Goal: Task Accomplishment & Management: Complete application form

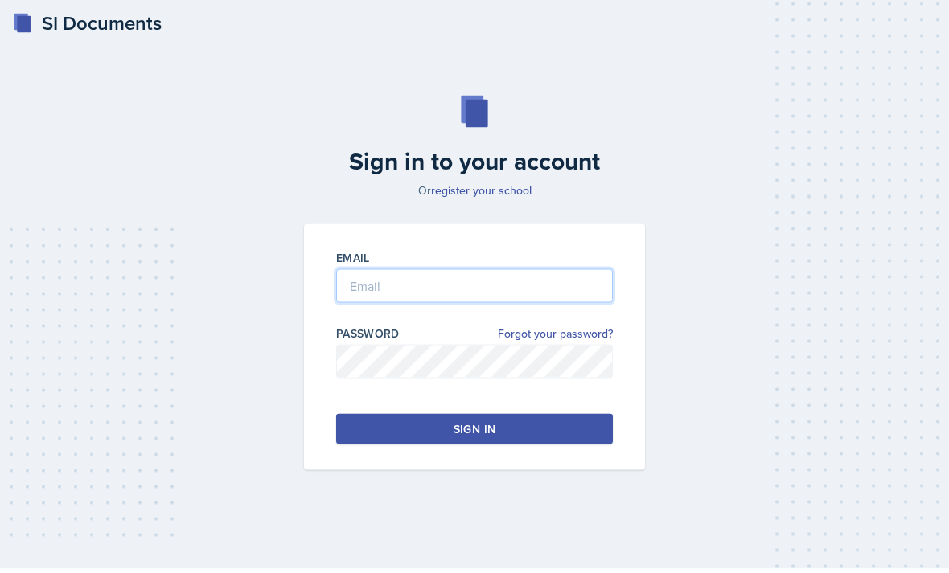
type input "[PERSON_NAME][EMAIL_ADDRESS][PERSON_NAME][DOMAIN_NAME]"
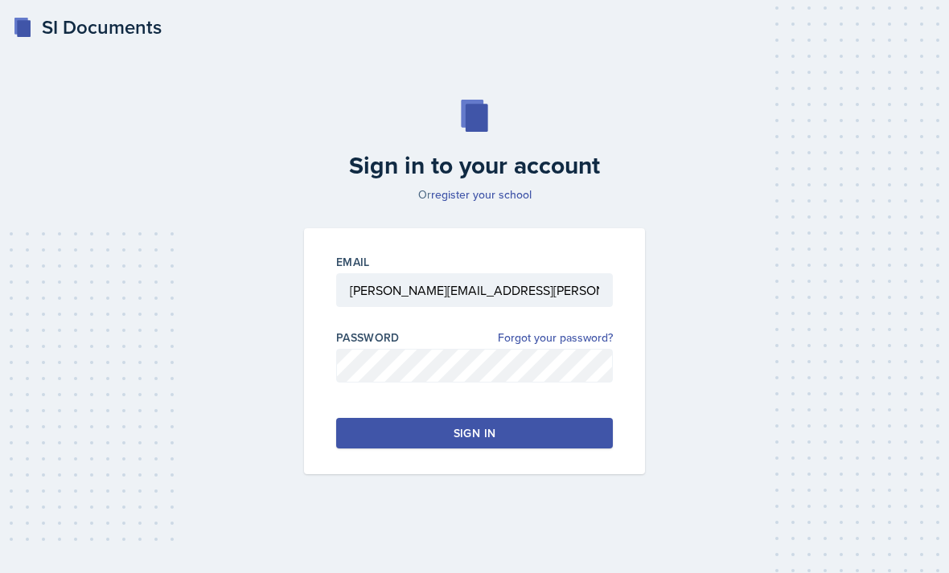
click at [540, 449] on button "Sign in" at bounding box center [474, 433] width 277 height 31
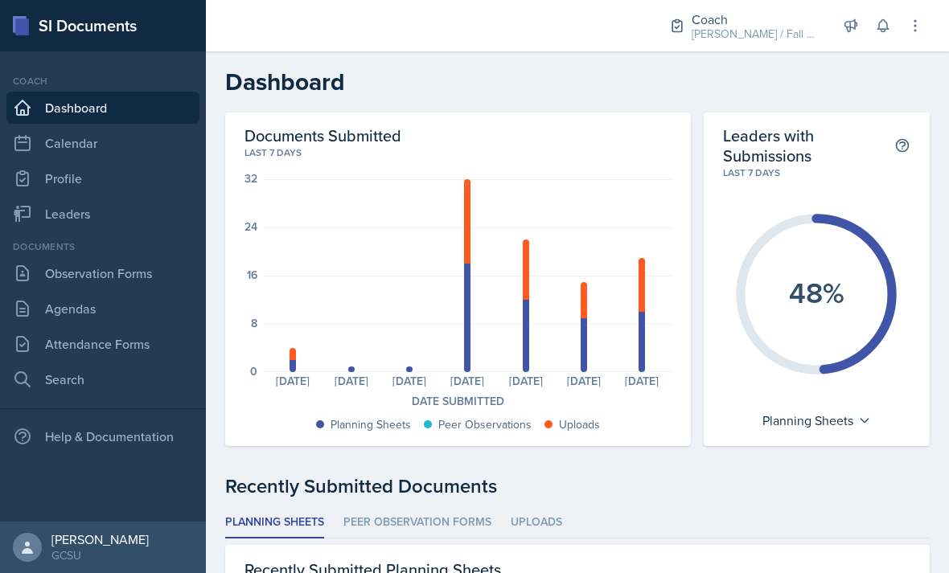
click at [65, 211] on link "Leaders" at bounding box center [102, 214] width 193 height 32
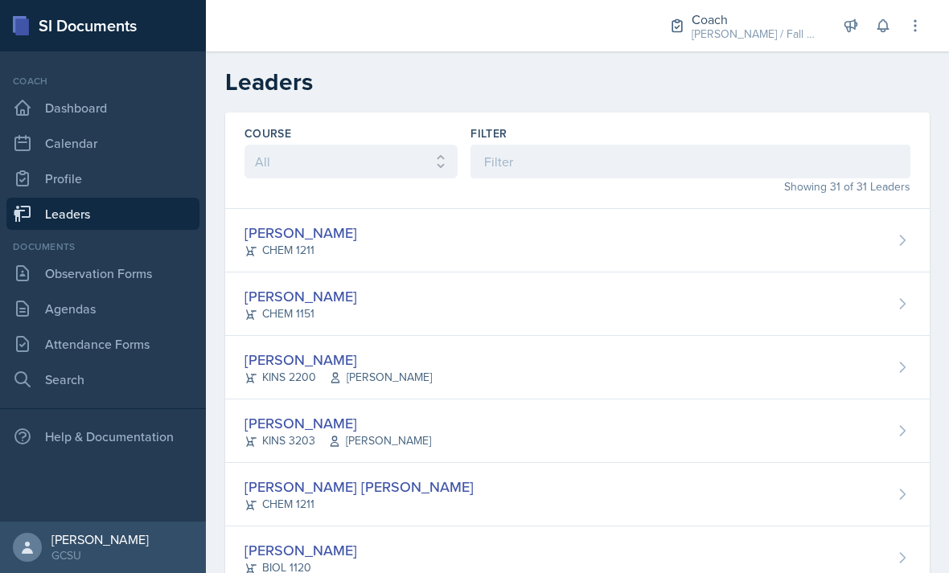
click at [92, 281] on link "Observation Forms" at bounding box center [102, 273] width 193 height 32
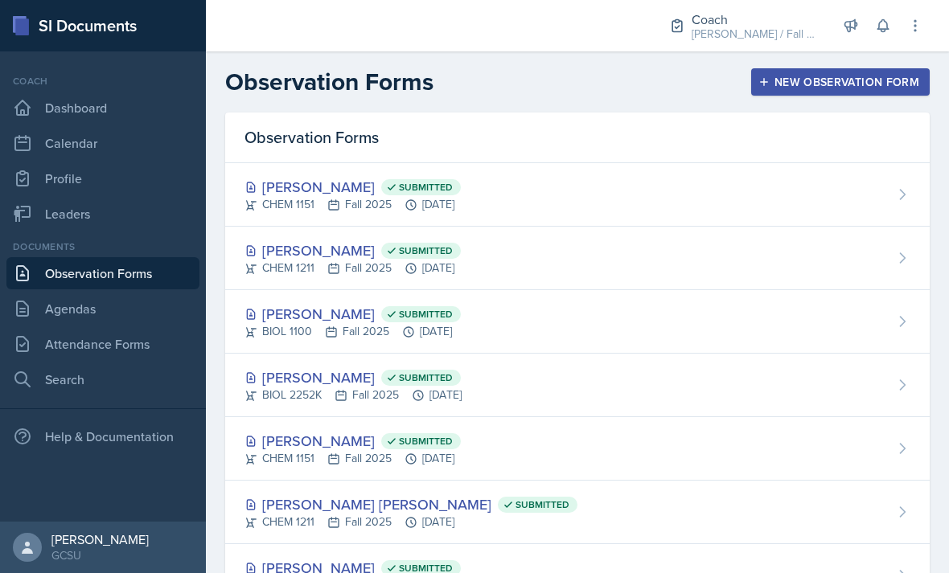
click at [49, 208] on link "Leaders" at bounding box center [102, 214] width 193 height 32
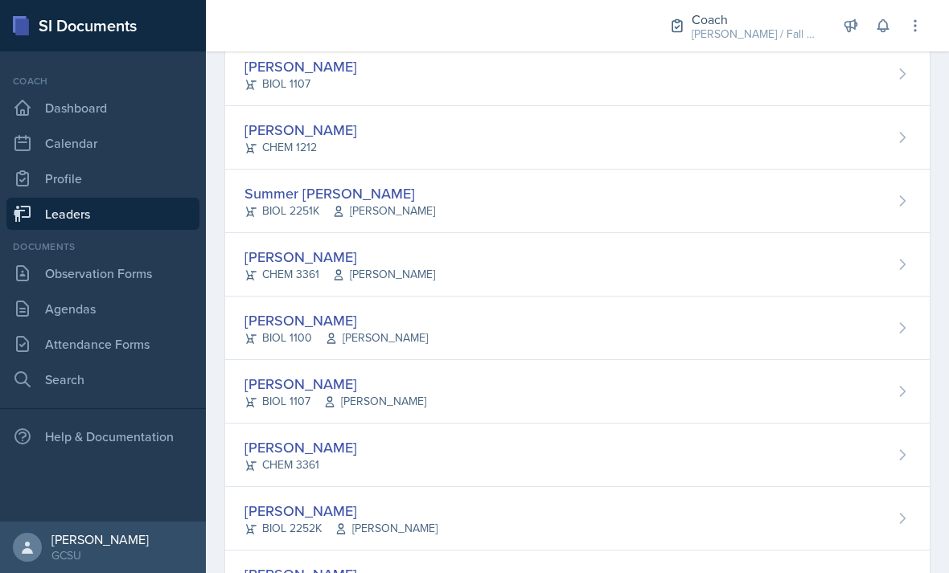
scroll to position [1509, 0]
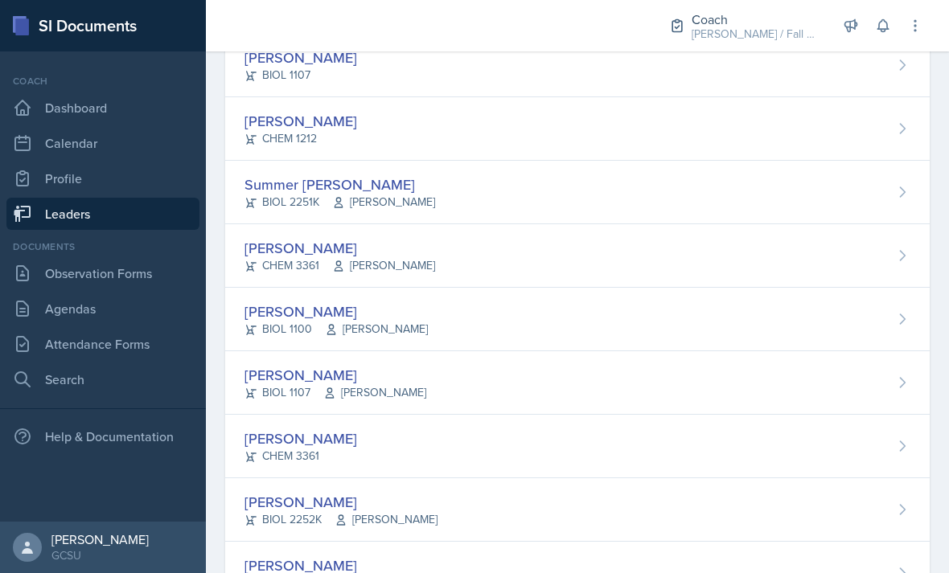
click at [868, 143] on div "Carsyn Lewis CHEM 1212" at bounding box center [577, 129] width 704 height 64
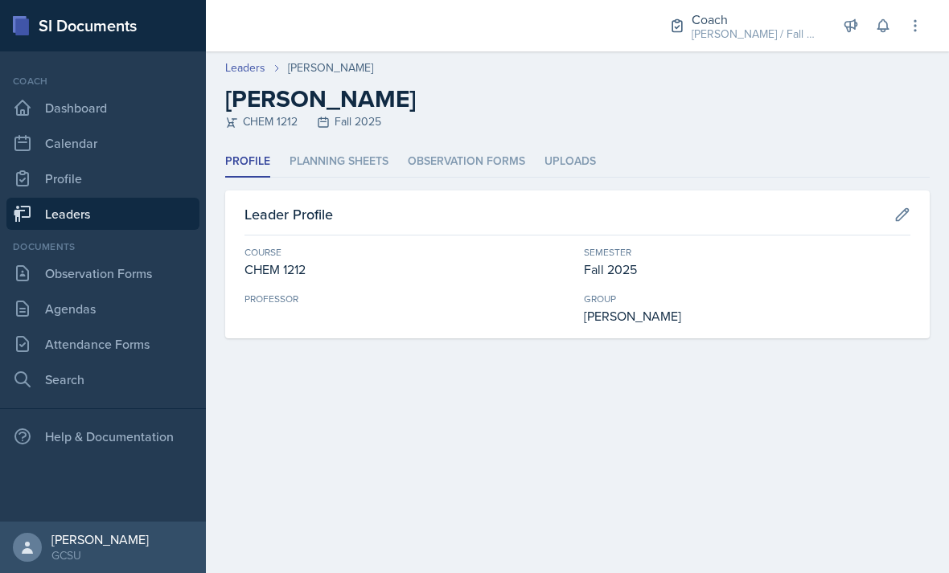
click at [396, 144] on header "Leaders Carsyn Lewis Carsyn Lewis CHEM 1212 Fall 2025" at bounding box center [577, 98] width 743 height 95
click at [359, 162] on li "Planning Sheets" at bounding box center [338, 161] width 99 height 31
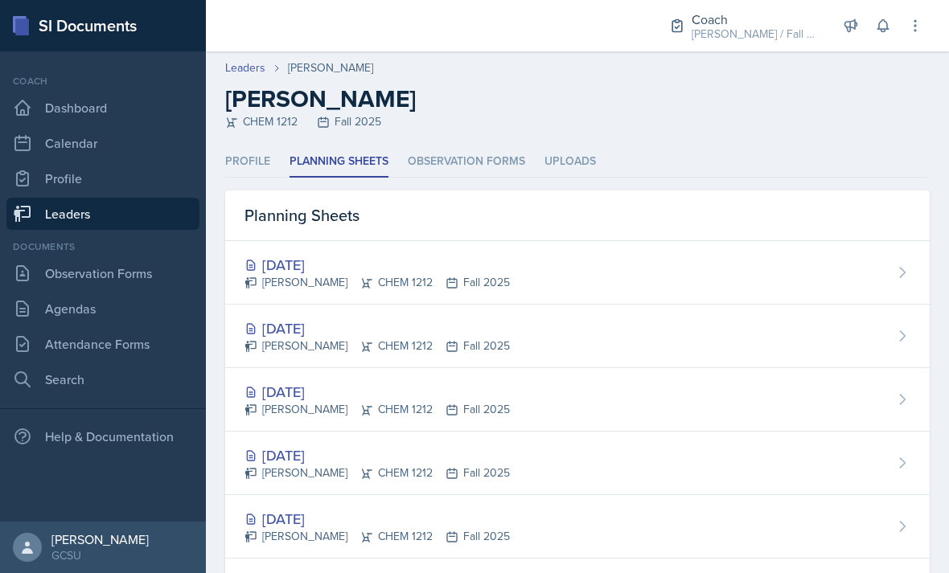
click at [399, 255] on div "[DATE]" at bounding box center [376, 265] width 265 height 22
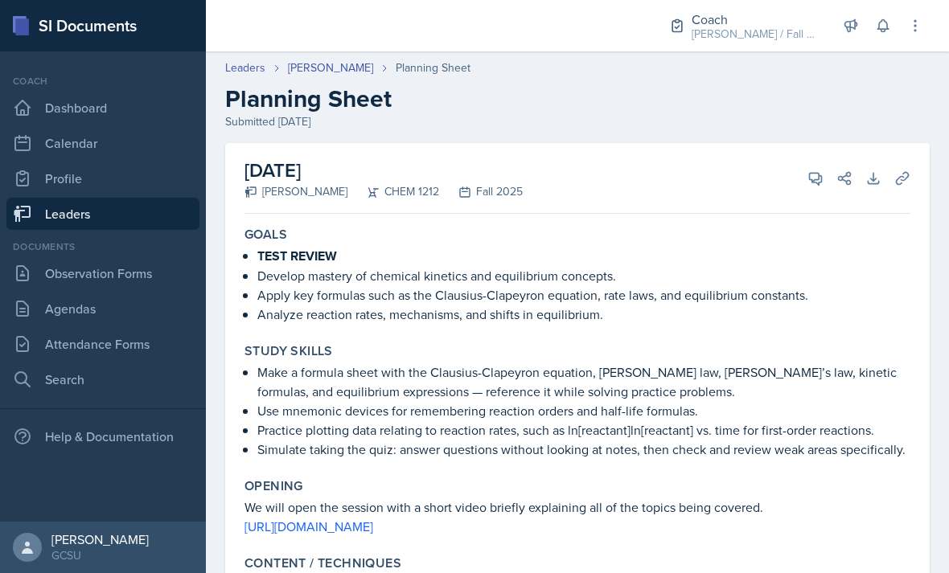
click at [335, 76] on link "[PERSON_NAME]" at bounding box center [330, 68] width 85 height 17
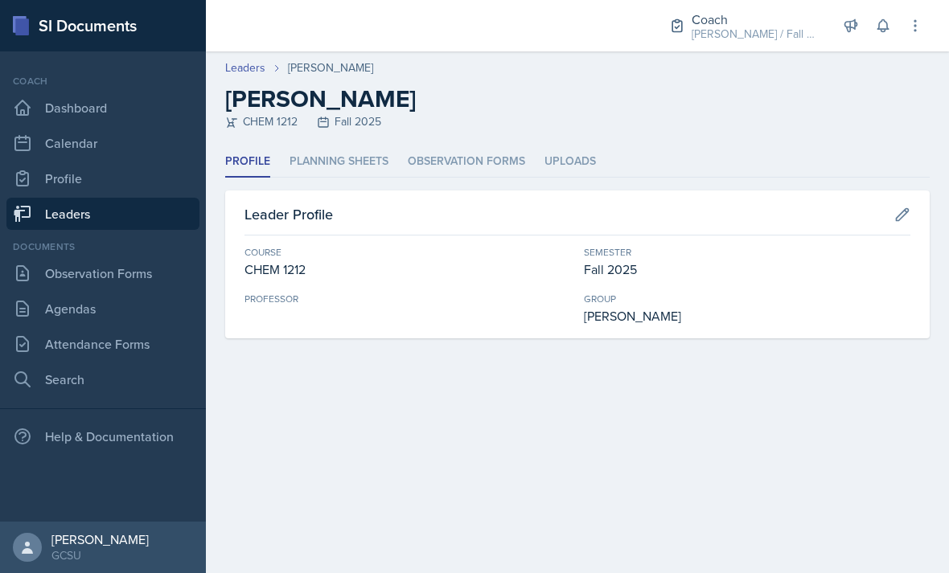
click at [377, 172] on li "Planning Sheets" at bounding box center [338, 161] width 99 height 31
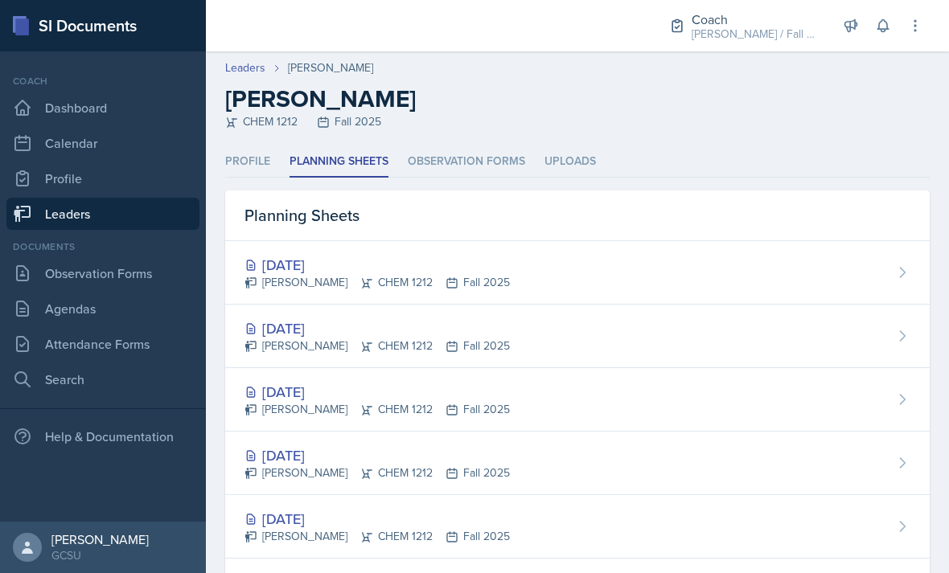
click at [340, 325] on div "[DATE]" at bounding box center [376, 329] width 265 height 22
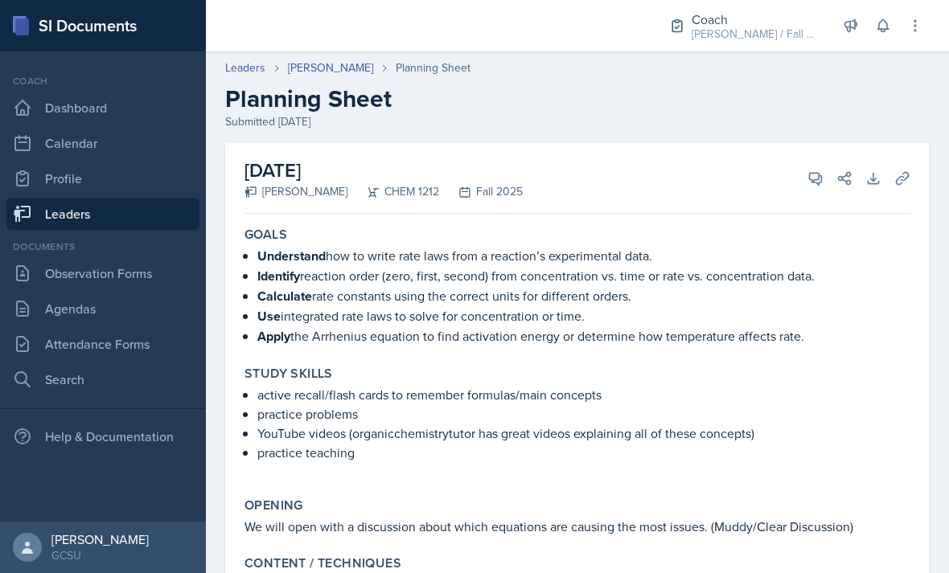
scroll to position [-1, 0]
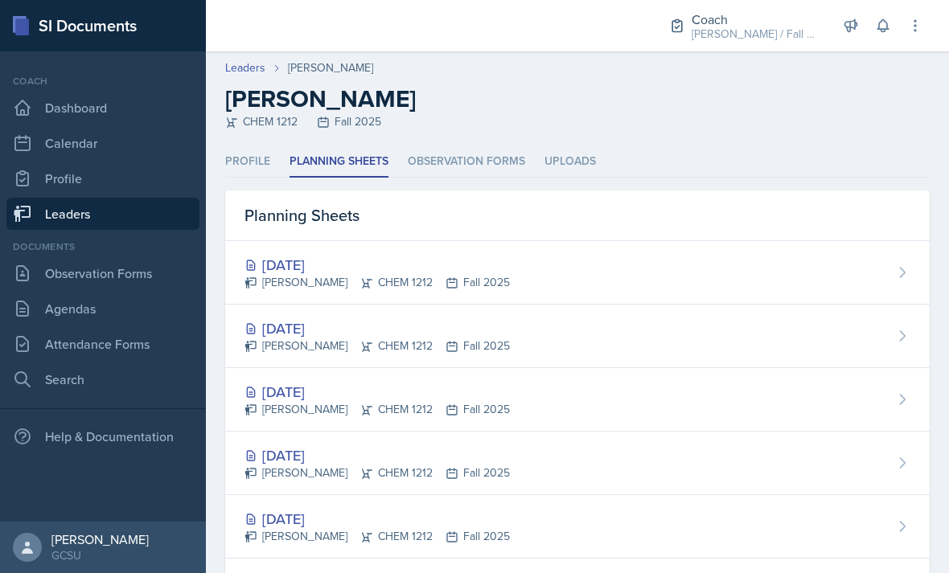
click at [60, 274] on link "Observation Forms" at bounding box center [102, 273] width 193 height 32
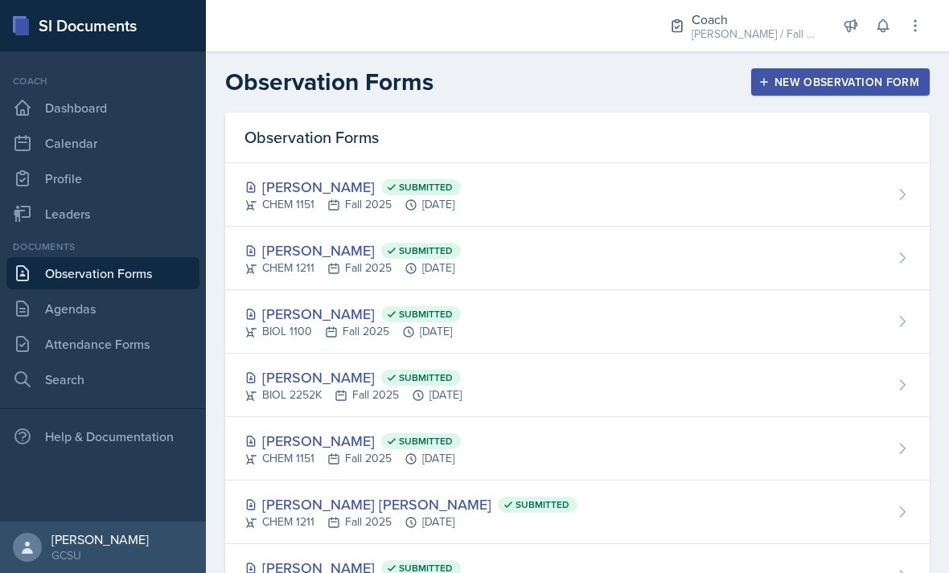
click at [69, 302] on link "Agendas" at bounding box center [102, 309] width 193 height 32
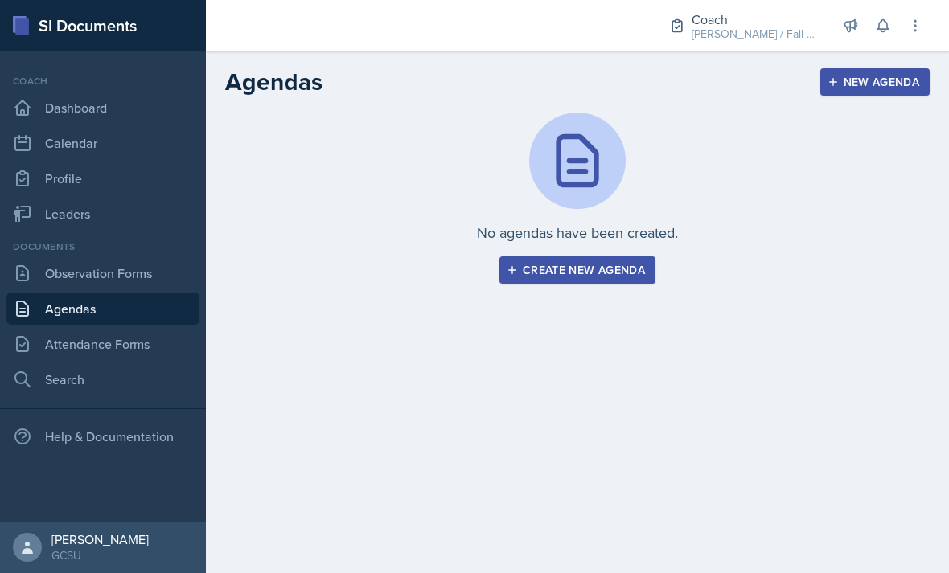
click at [80, 347] on link "Attendance Forms" at bounding box center [102, 344] width 193 height 32
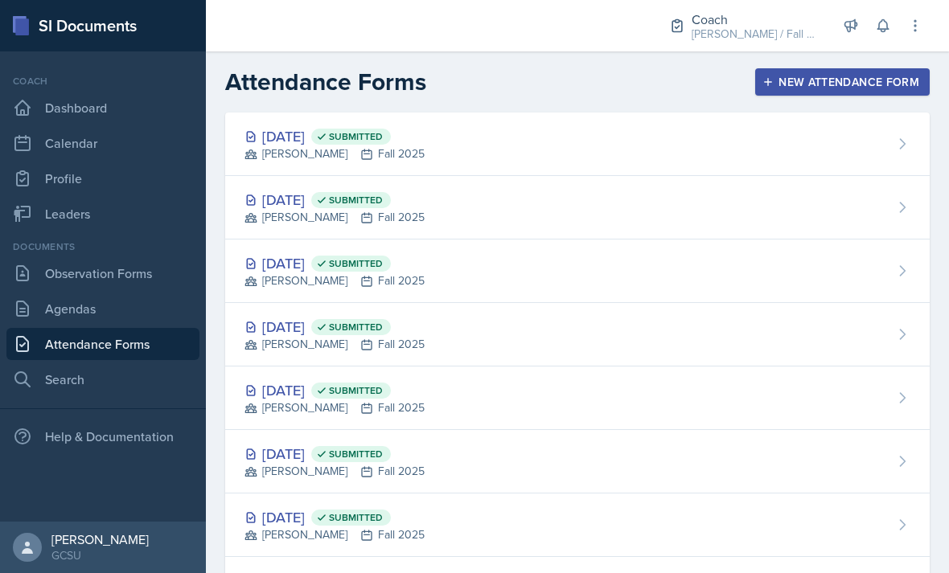
click at [67, 314] on link "Agendas" at bounding box center [102, 309] width 193 height 32
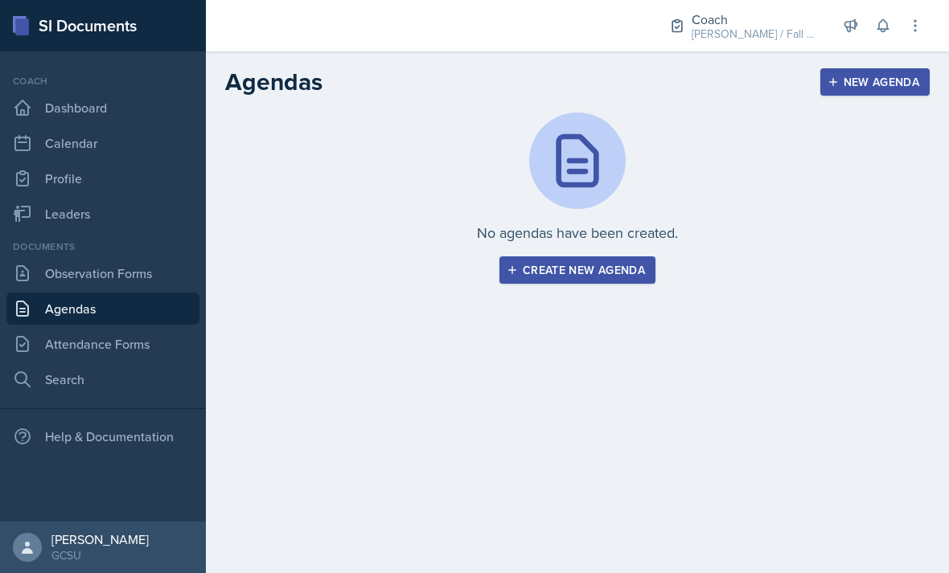
click at [70, 279] on link "Observation Forms" at bounding box center [102, 273] width 193 height 32
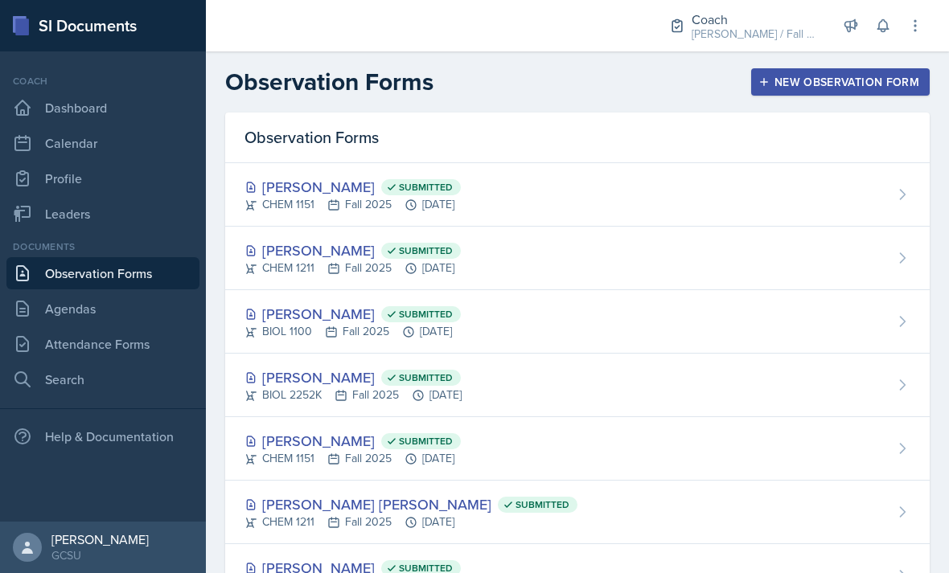
click at [829, 88] on div "New Observation Form" at bounding box center [840, 82] width 158 height 13
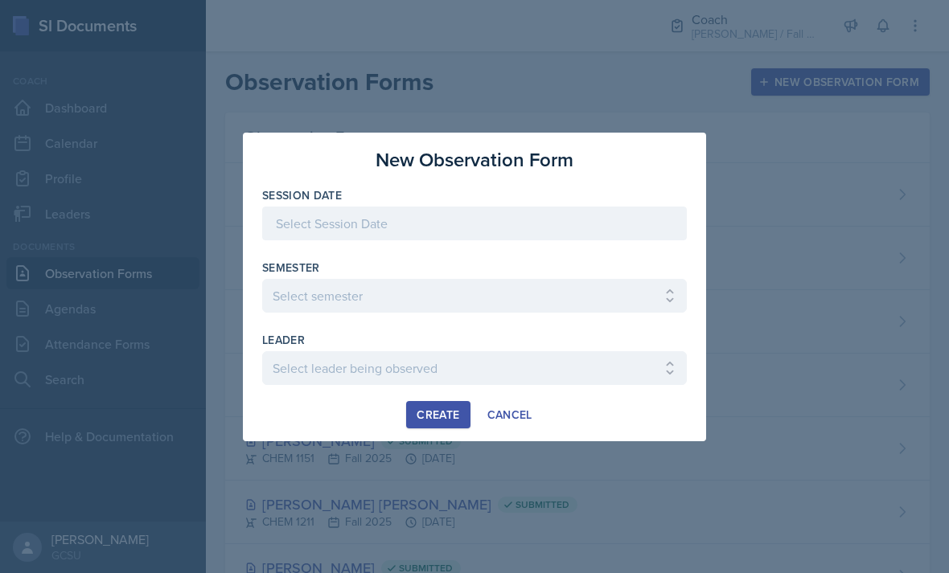
click at [637, 230] on div at bounding box center [474, 224] width 425 height 34
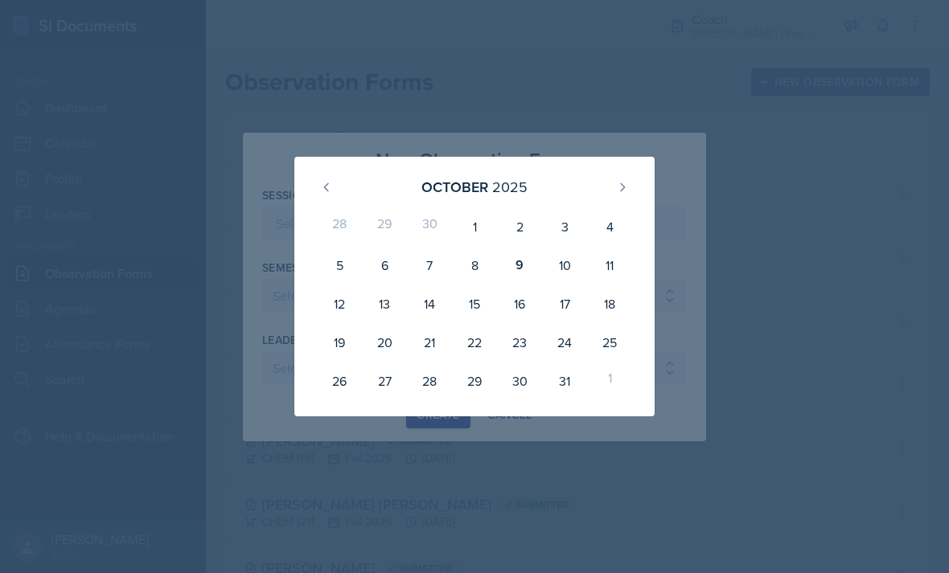
click at [519, 269] on div "9" at bounding box center [519, 265] width 45 height 39
type input "[DATE]"
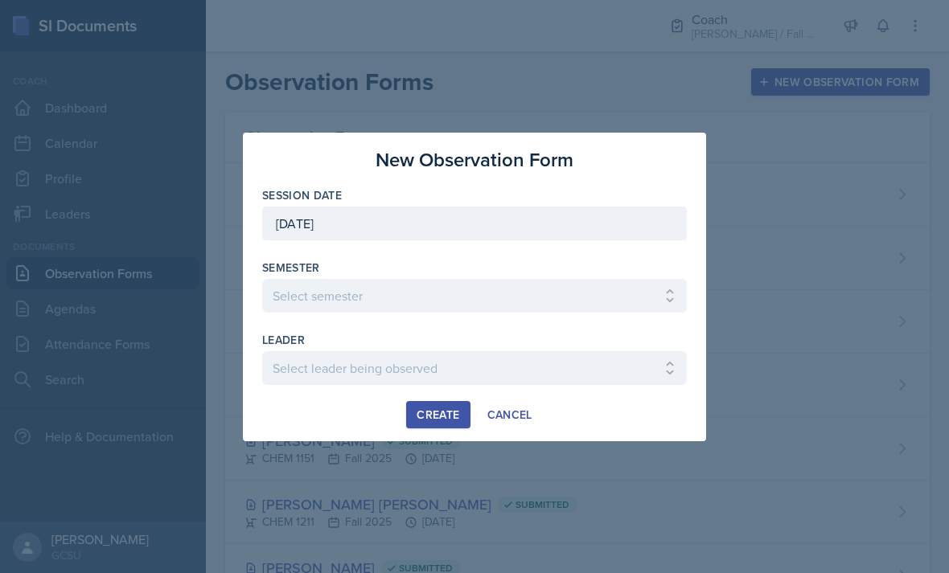
click at [483, 298] on select "Select semester All Spring 2020 Fall 2023 Spring 2019 Spring 2018 Fall 2017 Spr…" at bounding box center [474, 296] width 425 height 34
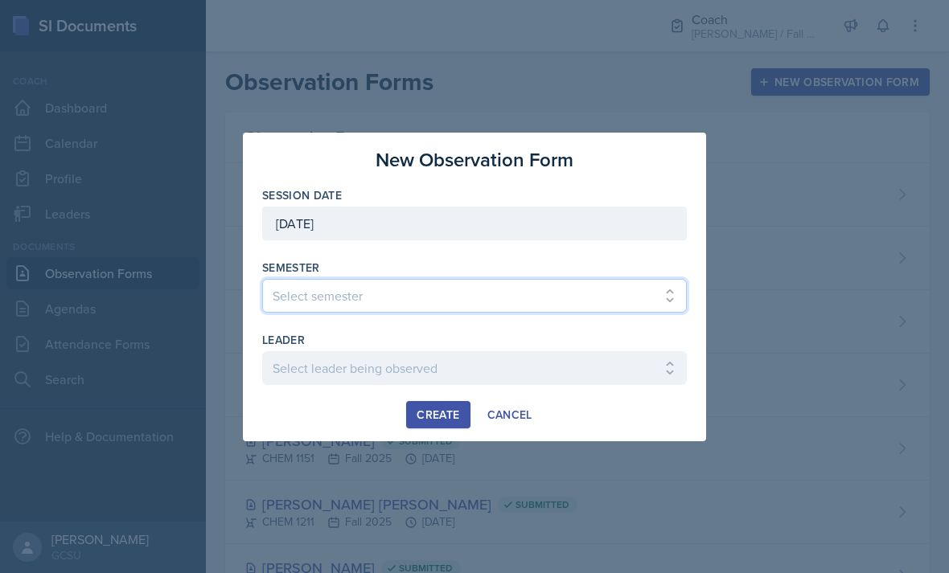
select select "986fdc3e-2246-4ffd-9cb8-78666de4ebed"
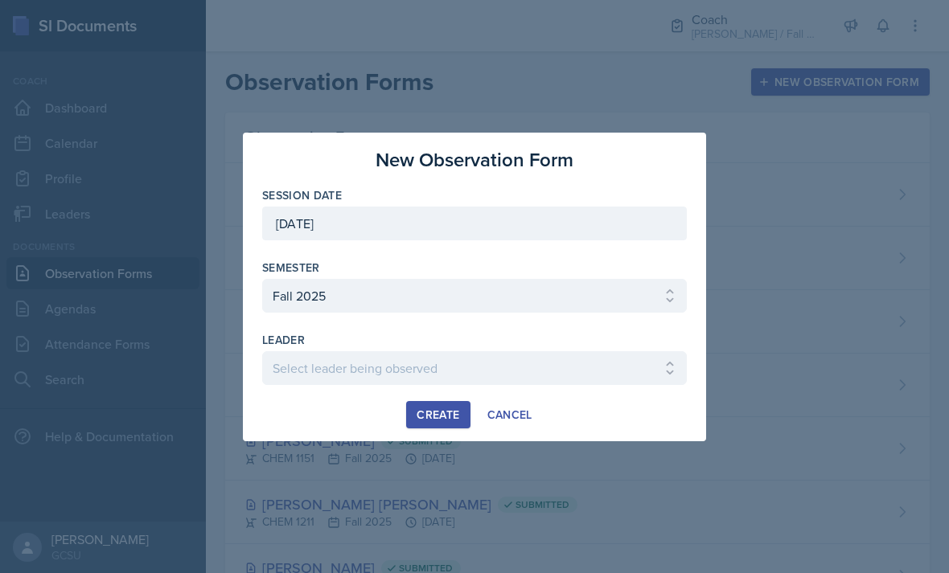
click at [573, 220] on div "[DATE]" at bounding box center [474, 224] width 425 height 34
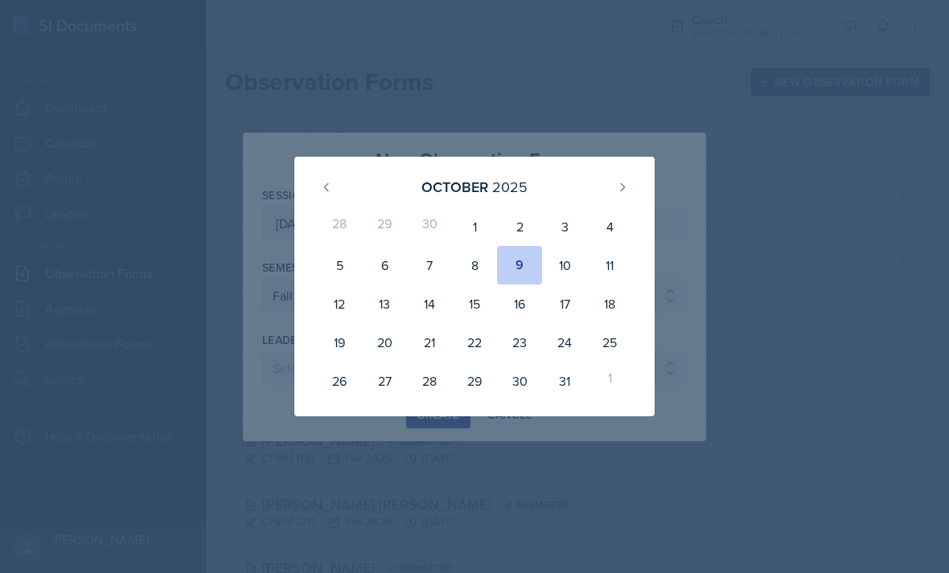
click at [707, 274] on div at bounding box center [474, 286] width 949 height 573
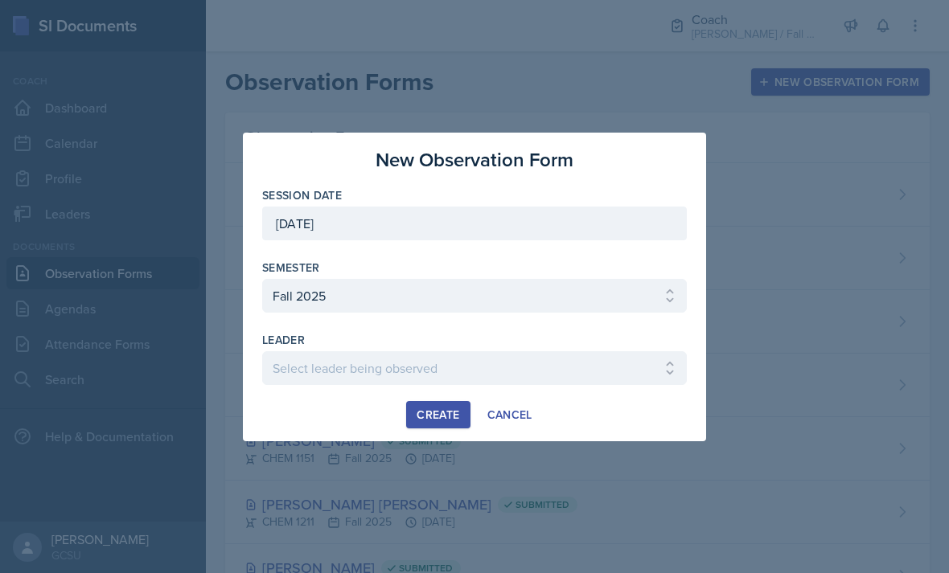
click at [499, 378] on select "Select leader being observed Anna Kroll / MATH 1113 / MAPP Ashton Mullendore / …" at bounding box center [474, 368] width 425 height 34
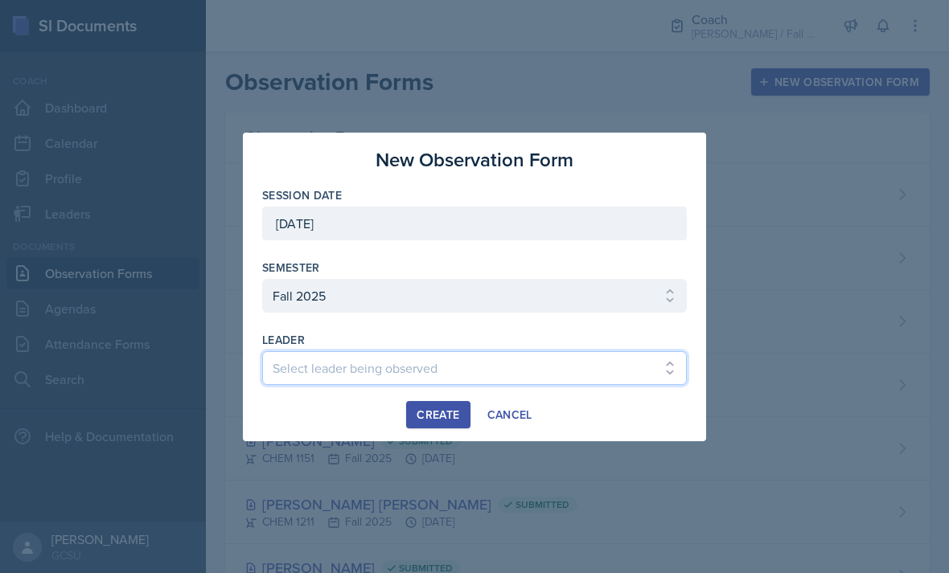
select select "0c9d78bf-3648-4a94-8626-8a15560e5d36"
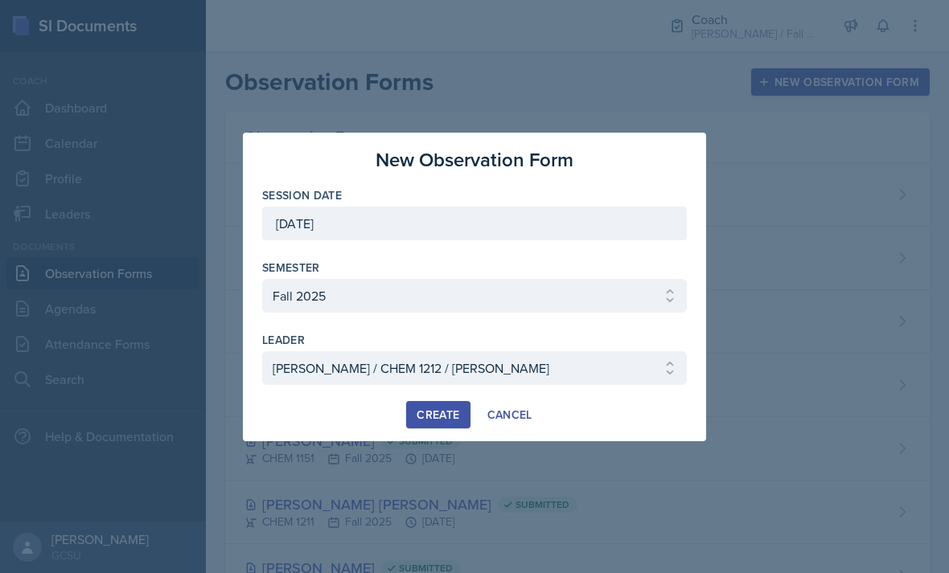
click at [439, 413] on div "Create" at bounding box center [438, 414] width 43 height 13
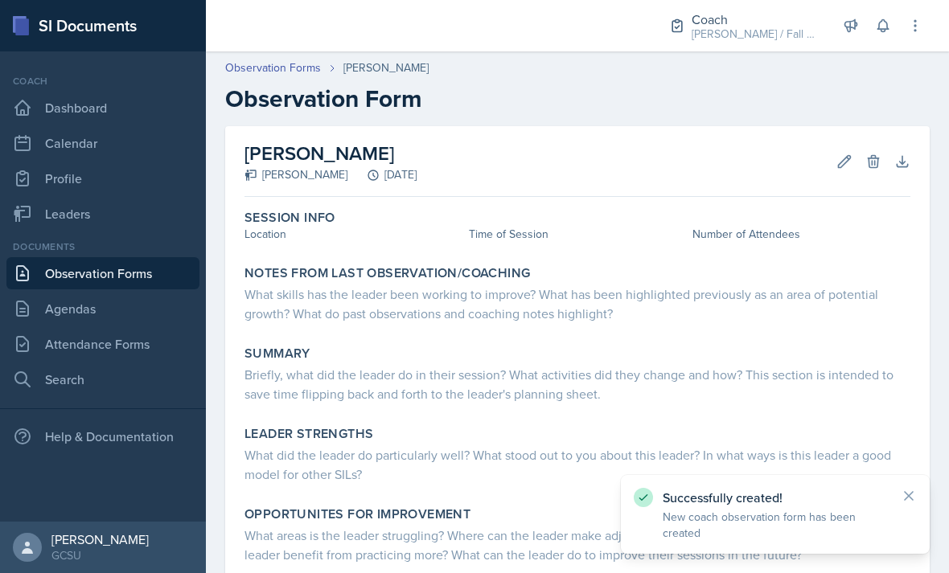
click at [330, 244] on div "Session Info Location Time of Session Number of Attendees" at bounding box center [577, 227] width 679 height 49
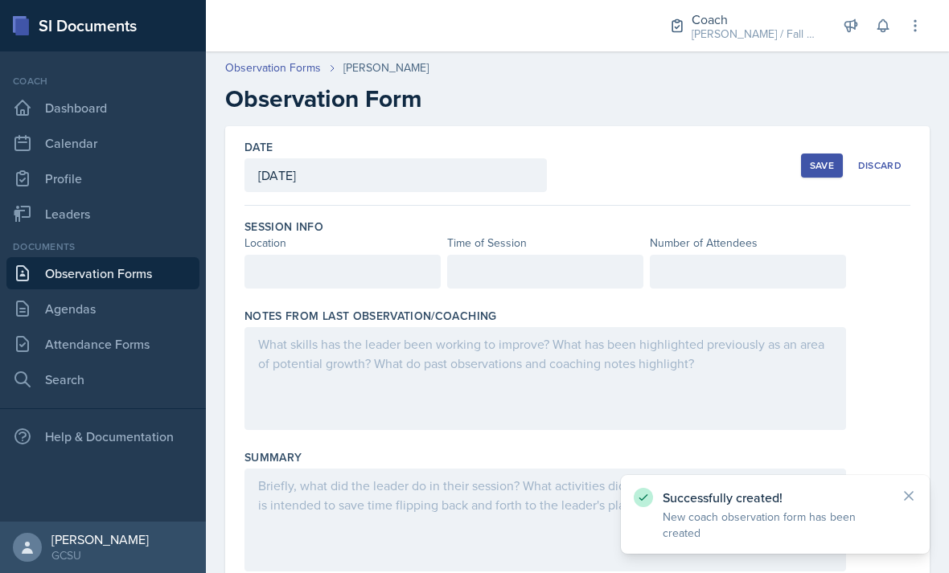
click at [324, 278] on div at bounding box center [342, 272] width 196 height 34
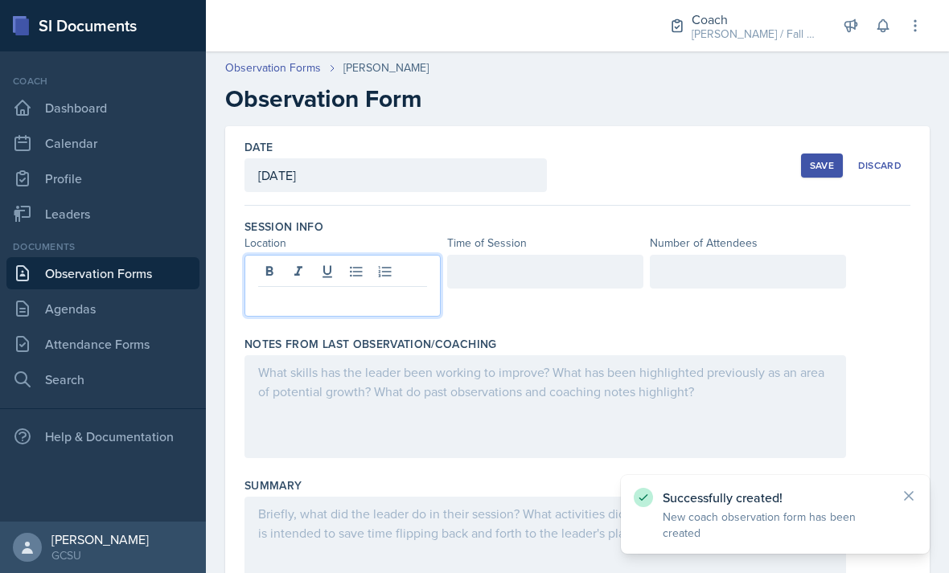
scroll to position [4, 0]
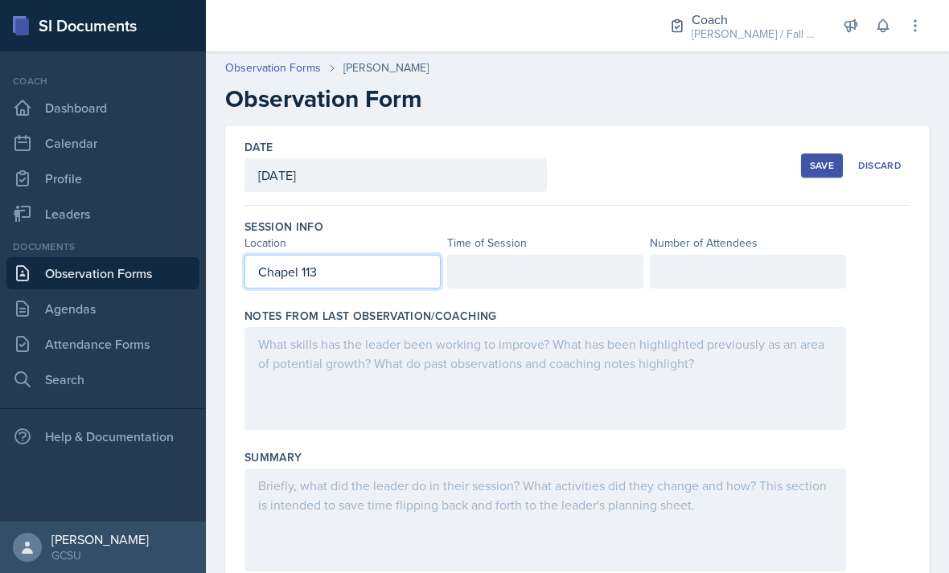
click at [591, 266] on div at bounding box center [545, 272] width 196 height 34
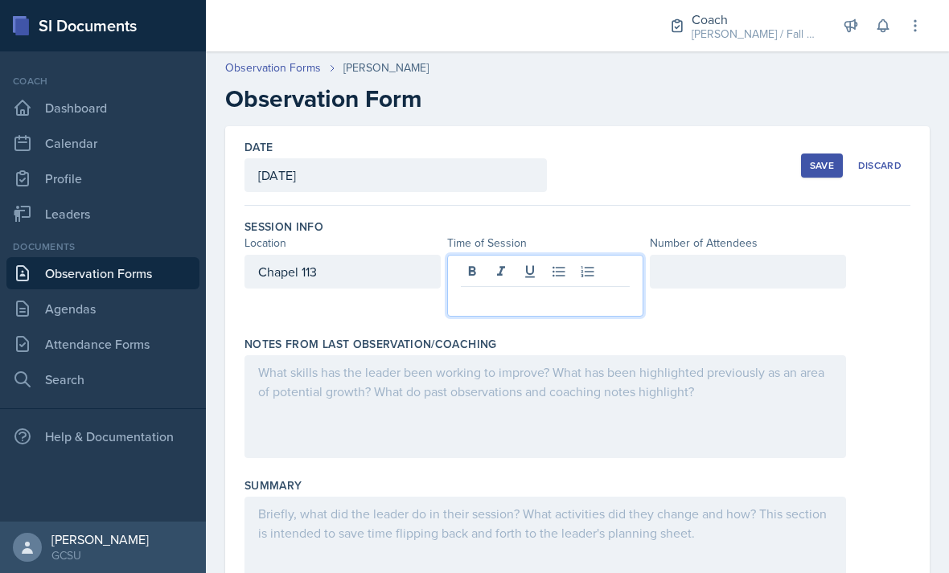
click at [557, 300] on p at bounding box center [545, 299] width 169 height 19
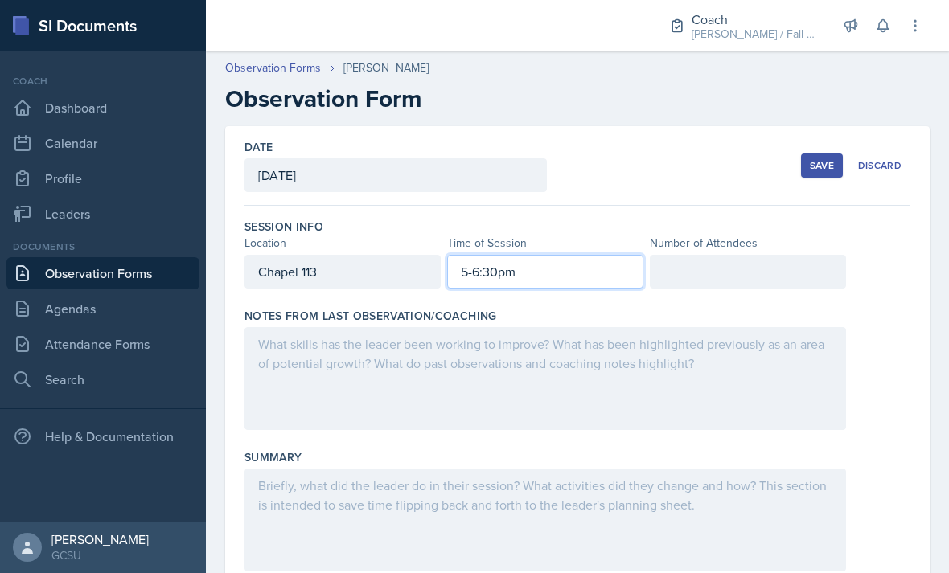
click at [781, 275] on div at bounding box center [748, 272] width 196 height 34
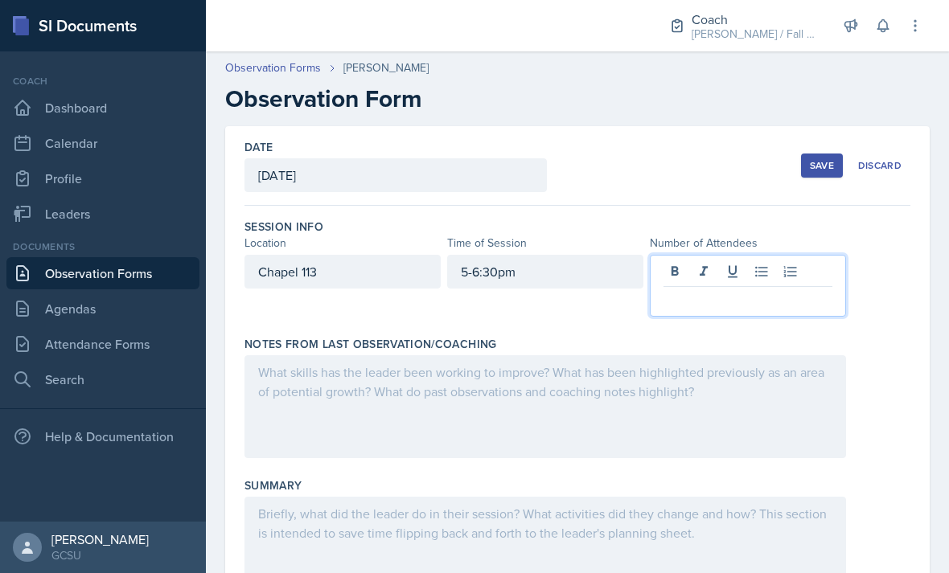
click at [781, 297] on p at bounding box center [747, 299] width 169 height 19
click at [691, 400] on div at bounding box center [544, 406] width 601 height 103
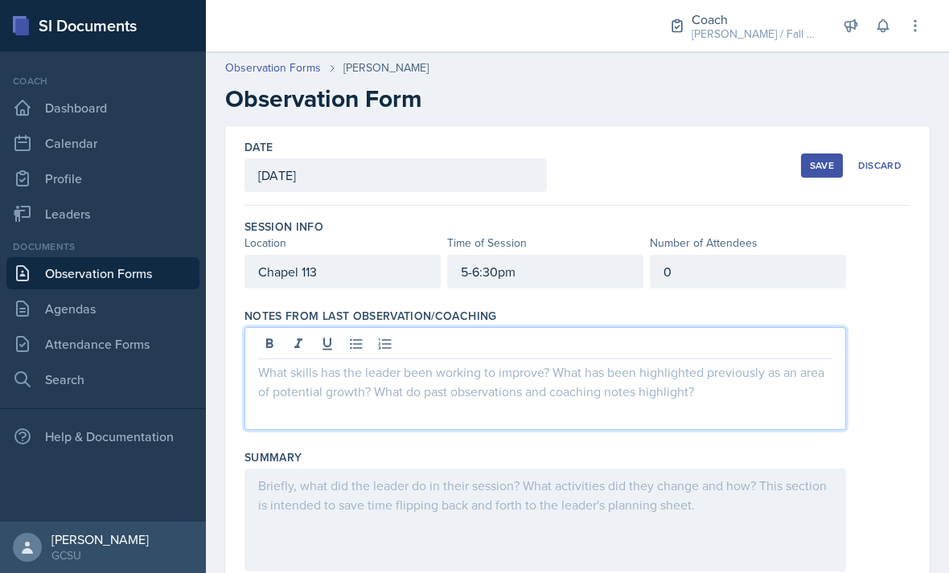
click at [737, 393] on div at bounding box center [544, 378] width 601 height 103
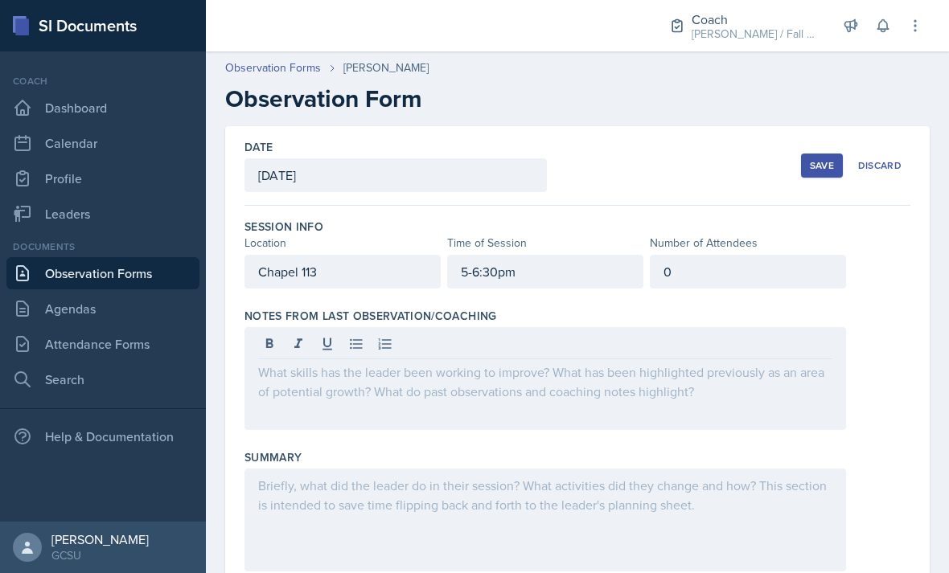
scroll to position [5, 0]
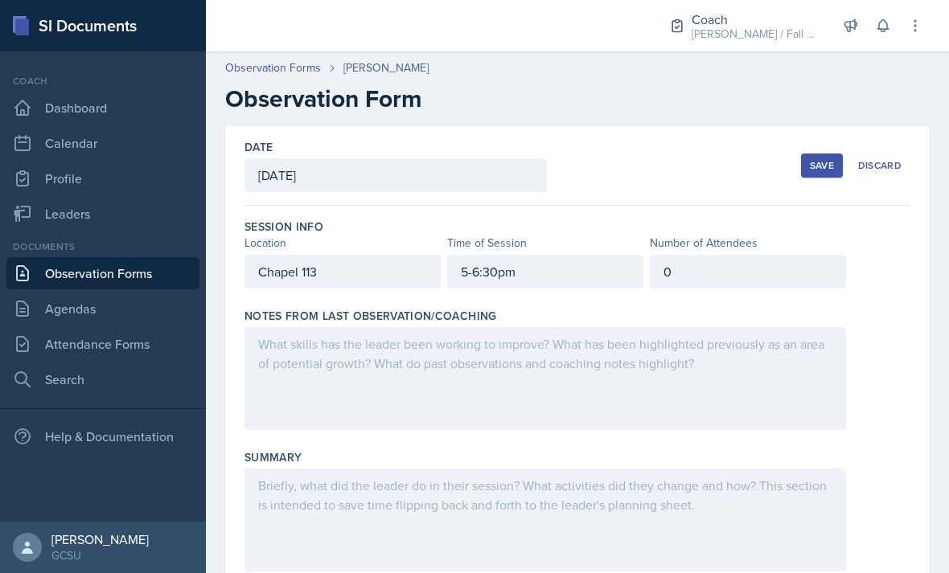
click at [828, 160] on div "Save" at bounding box center [822, 165] width 24 height 13
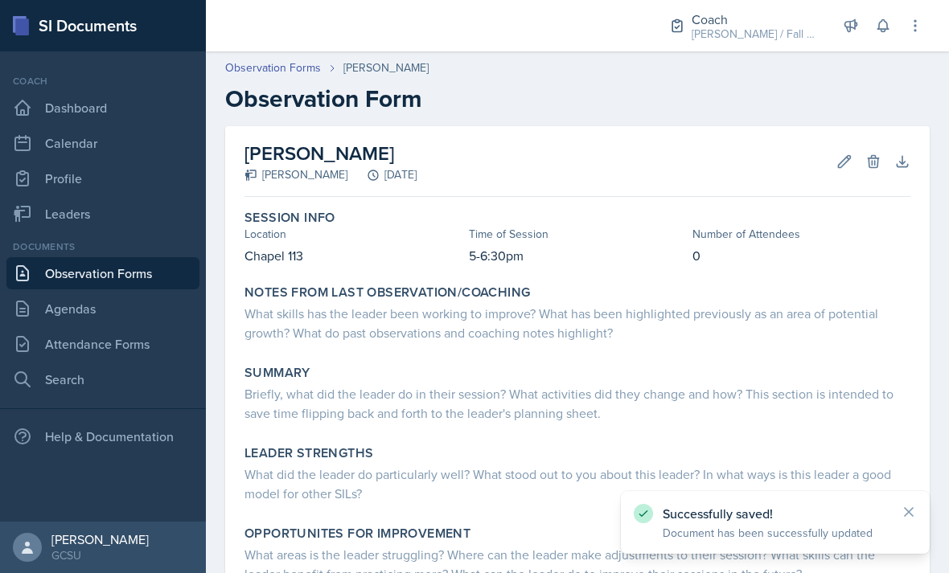
click at [240, 64] on link "Observation Forms" at bounding box center [273, 68] width 96 height 17
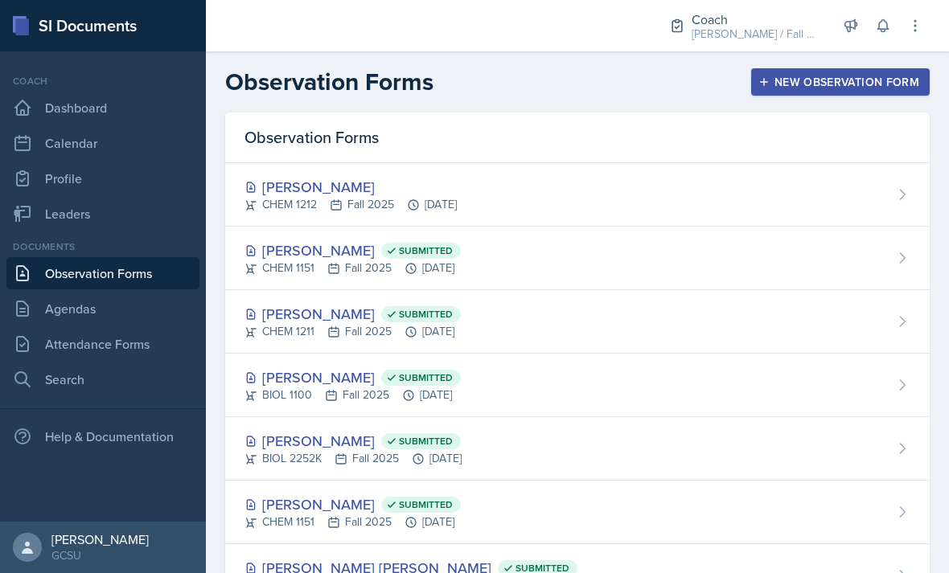
click at [848, 191] on div "Carsyn Lewis CHEM 1212 Fall 2025 Oct 9th, 2025" at bounding box center [577, 195] width 704 height 64
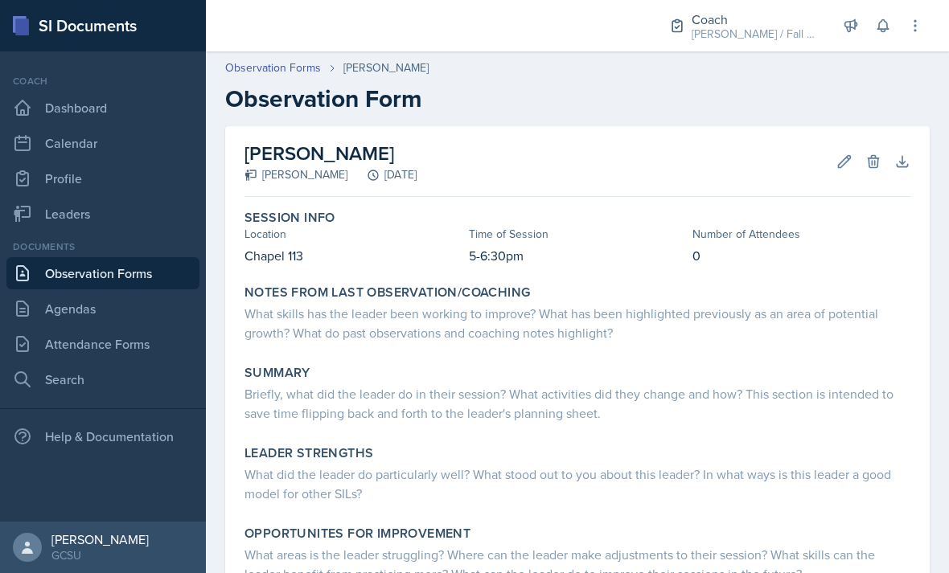
click at [56, 216] on link "Leaders" at bounding box center [102, 214] width 193 height 32
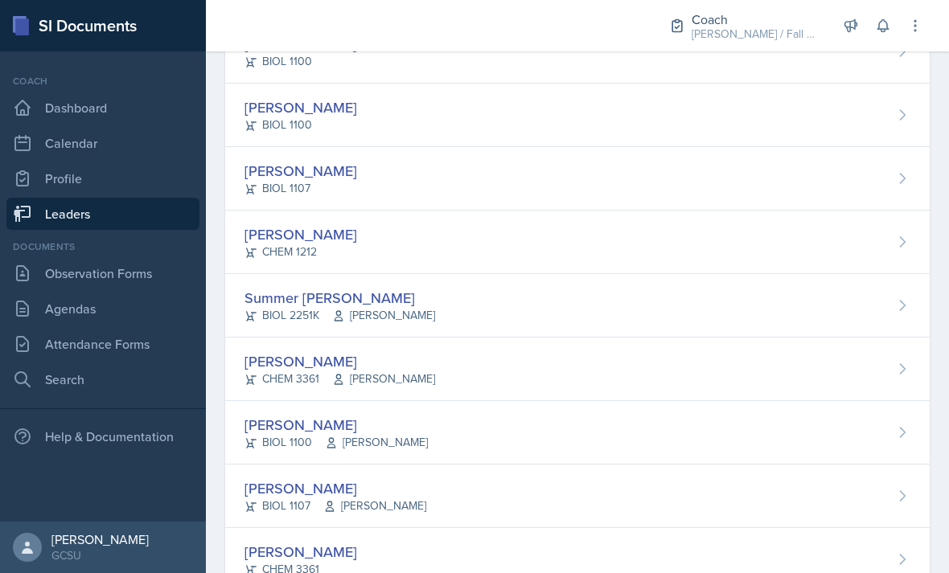
scroll to position [1480, 0]
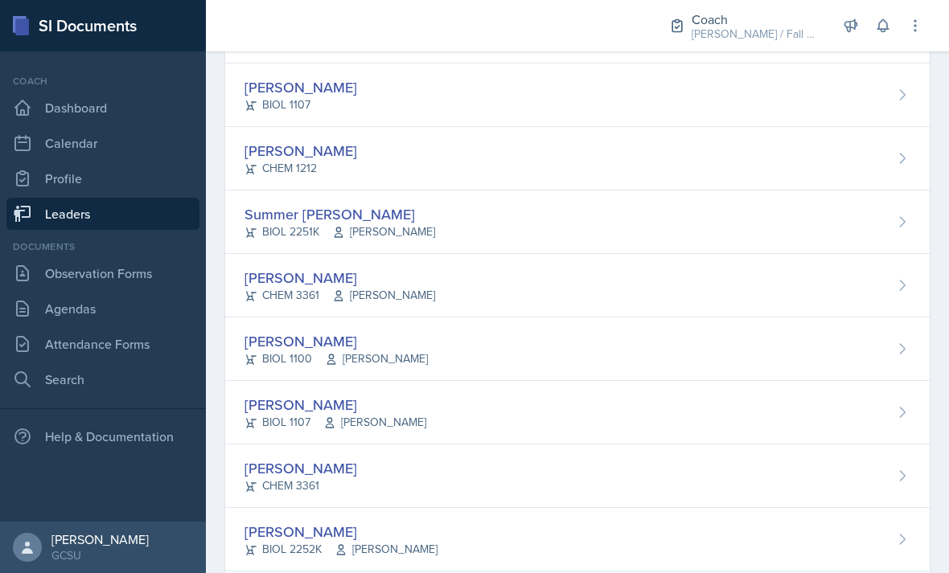
click at [762, 162] on div "Carsyn Lewis CHEM 1212" at bounding box center [577, 159] width 704 height 64
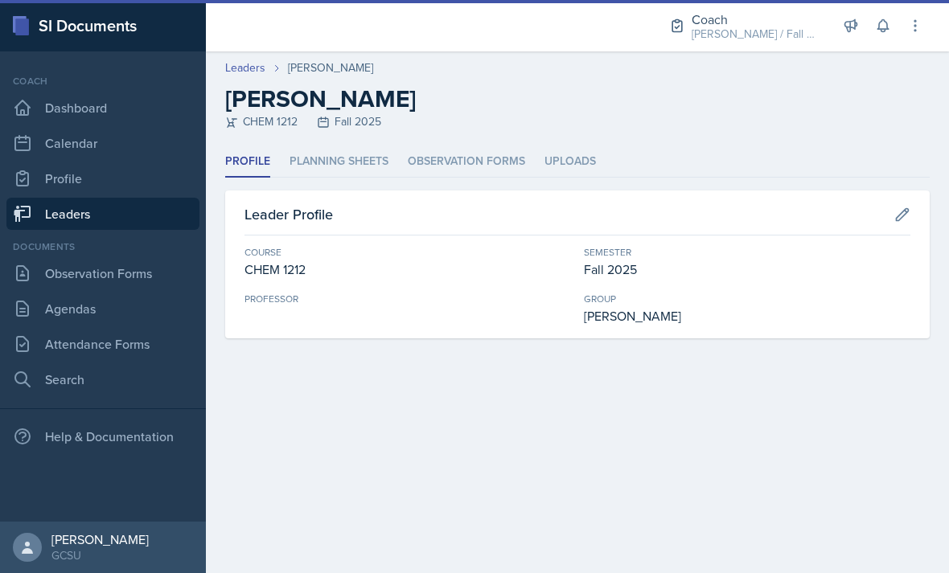
click at [372, 151] on li "Planning Sheets" at bounding box center [338, 161] width 99 height 31
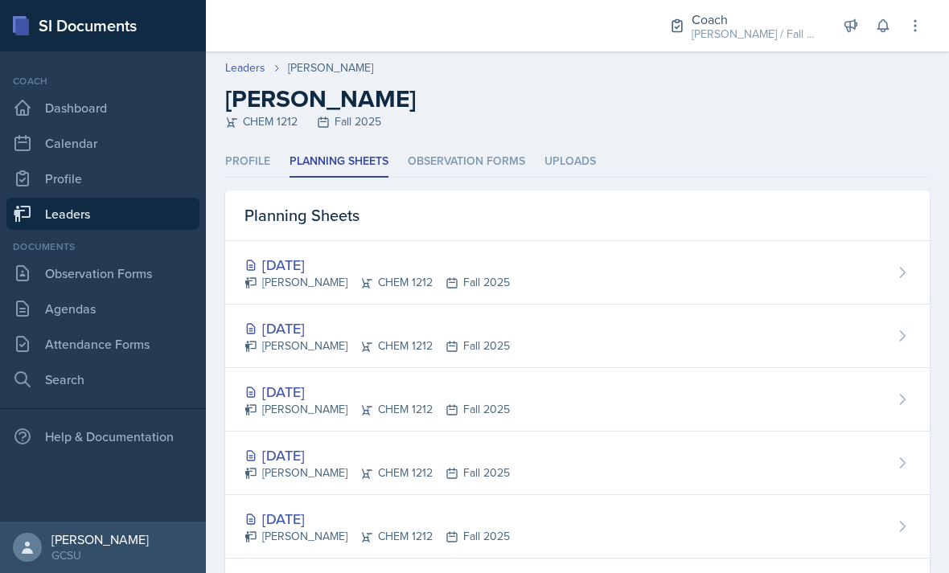
click at [856, 242] on div "[DATE] [PERSON_NAME] CHEM 1212 Fall 2025" at bounding box center [577, 273] width 704 height 64
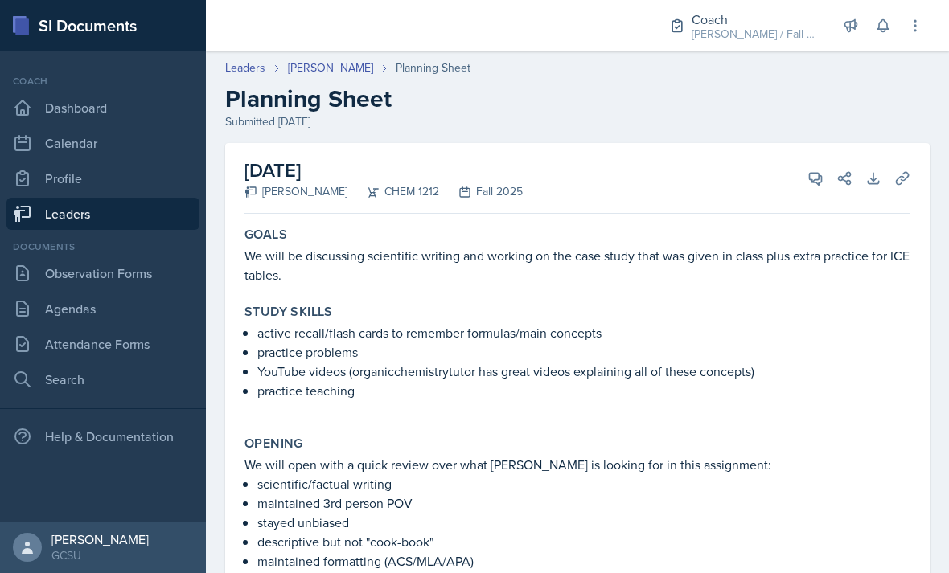
click at [127, 293] on link "Agendas" at bounding box center [102, 309] width 193 height 32
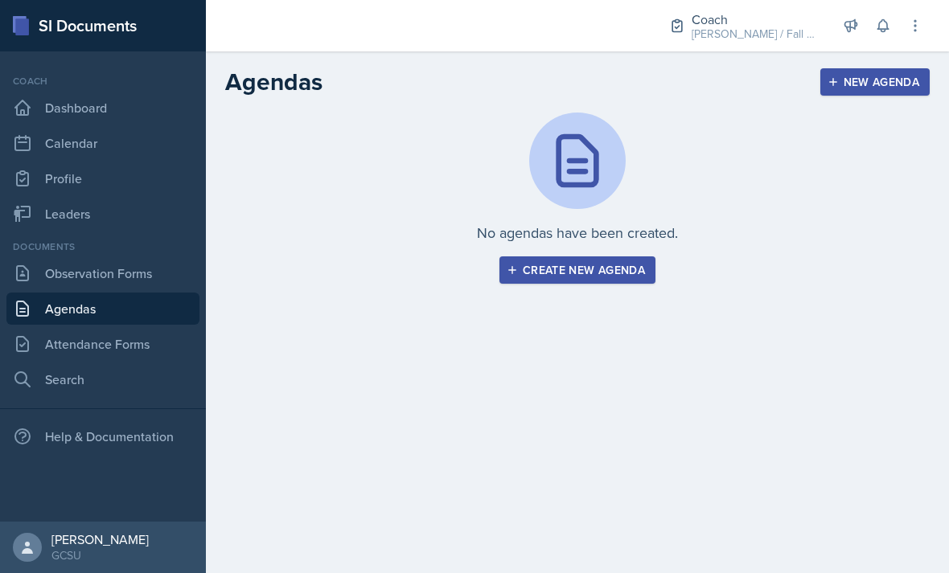
click at [159, 271] on link "Observation Forms" at bounding box center [102, 273] width 193 height 32
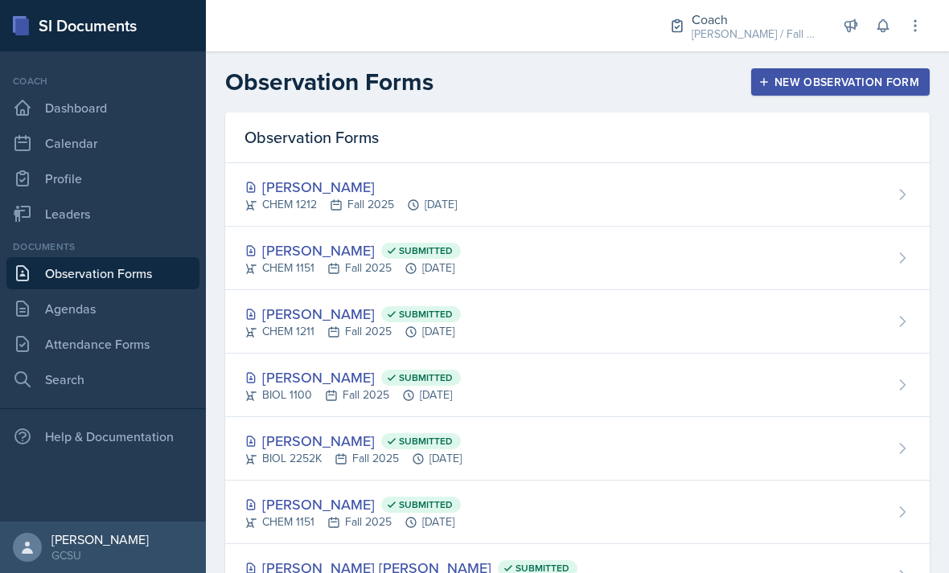
click at [417, 191] on div "[PERSON_NAME]" at bounding box center [350, 187] width 212 height 22
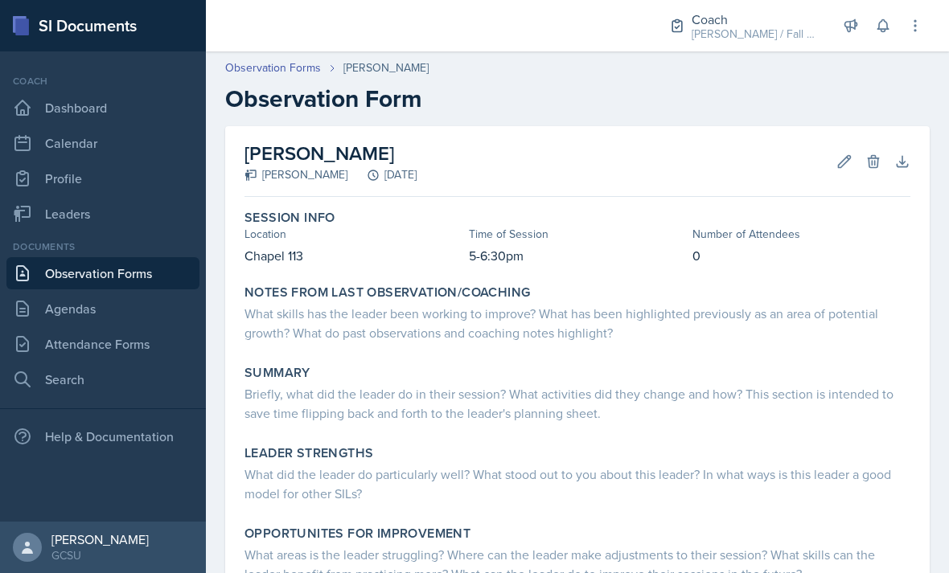
click at [761, 255] on p "0" at bounding box center [801, 255] width 218 height 19
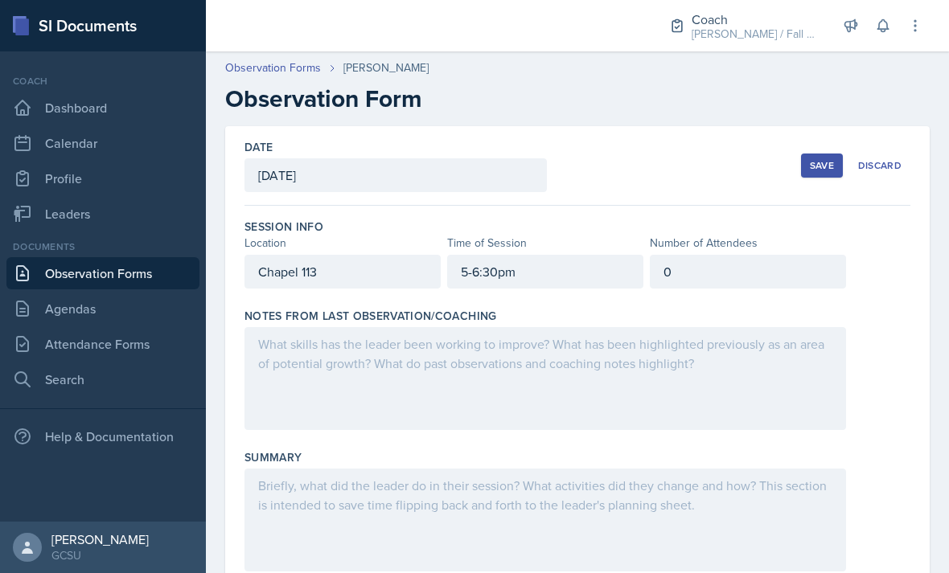
click at [741, 344] on div at bounding box center [544, 378] width 601 height 103
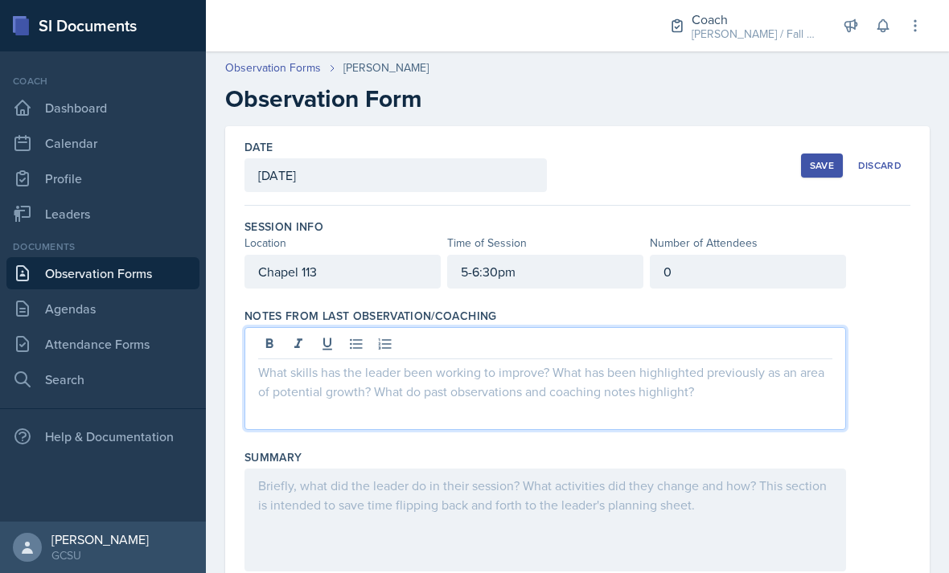
scroll to position [51, 0]
click at [659, 363] on p at bounding box center [545, 372] width 574 height 19
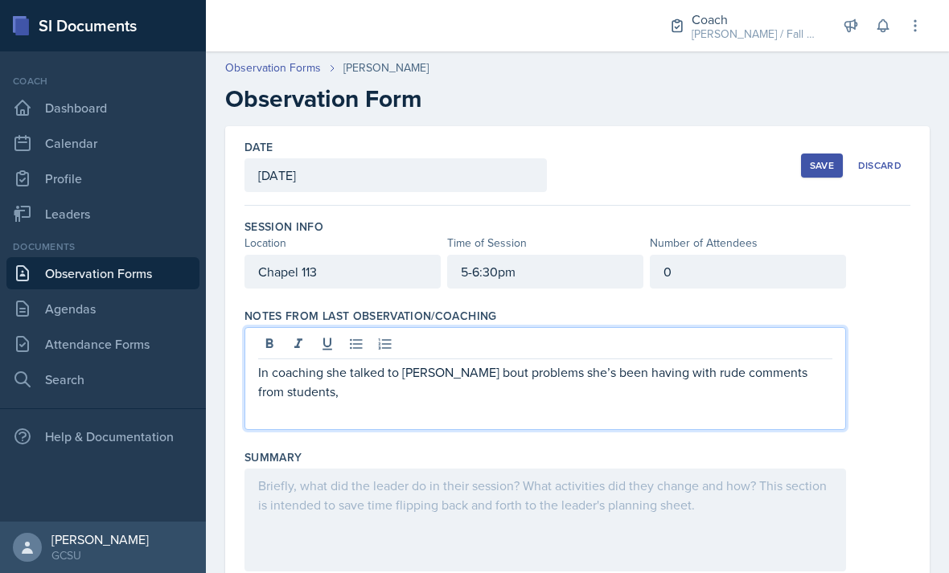
click at [448, 363] on p "In coaching she talked to [PERSON_NAME] bout problems she’s been having with ru…" at bounding box center [545, 382] width 574 height 39
click at [725, 369] on div "In coaching she talked to [PERSON_NAME] about problems she’s been having with r…" at bounding box center [544, 378] width 601 height 103
click at [753, 359] on div "In coaching she talked to [PERSON_NAME] about problems she’s been having with r…" at bounding box center [544, 378] width 601 height 103
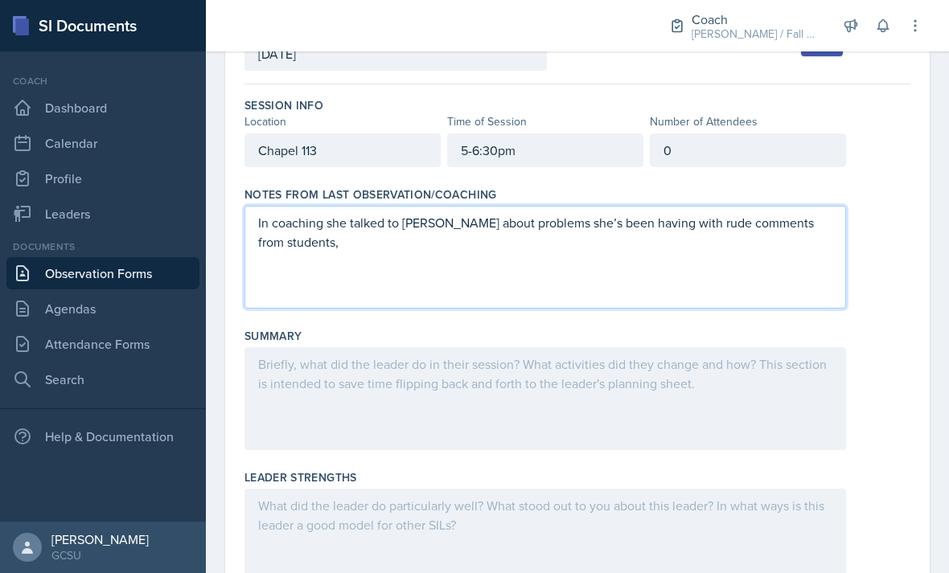
scroll to position [120, 0]
click at [724, 252] on div "In coaching she talked to [PERSON_NAME] about problems she’s been having with r…" at bounding box center [544, 258] width 601 height 103
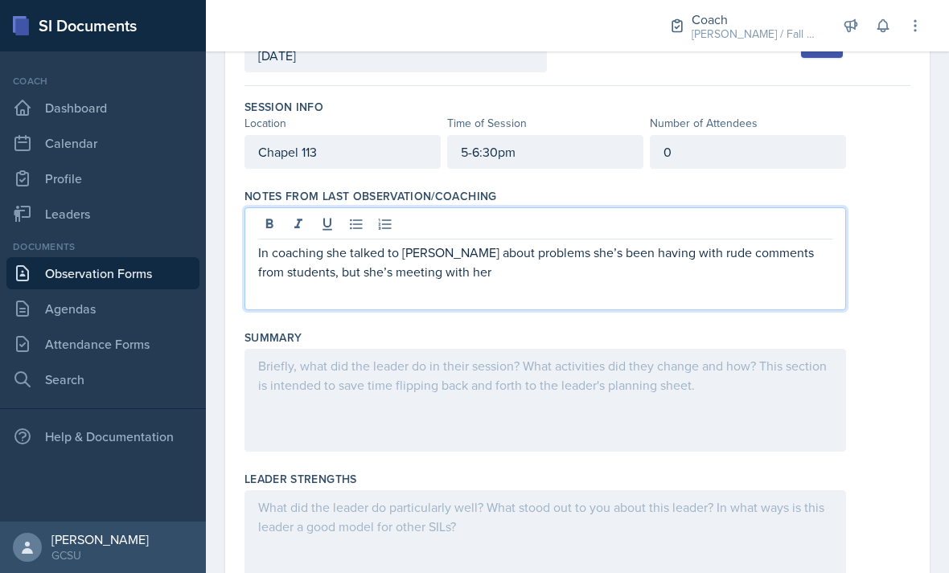
click at [761, 243] on p "In coaching she talked to [PERSON_NAME] about problems she’s been having with r…" at bounding box center [545, 262] width 574 height 39
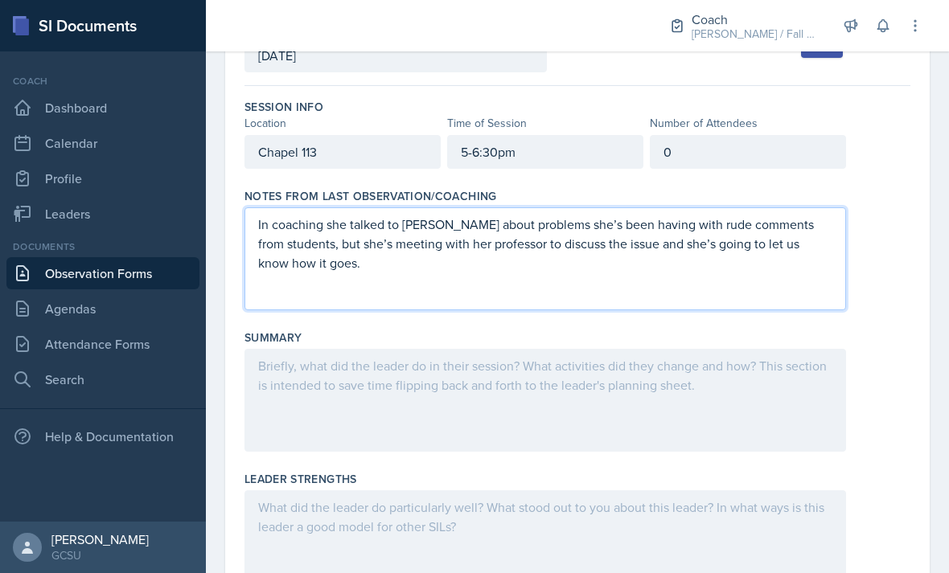
click at [642, 363] on div at bounding box center [544, 400] width 601 height 103
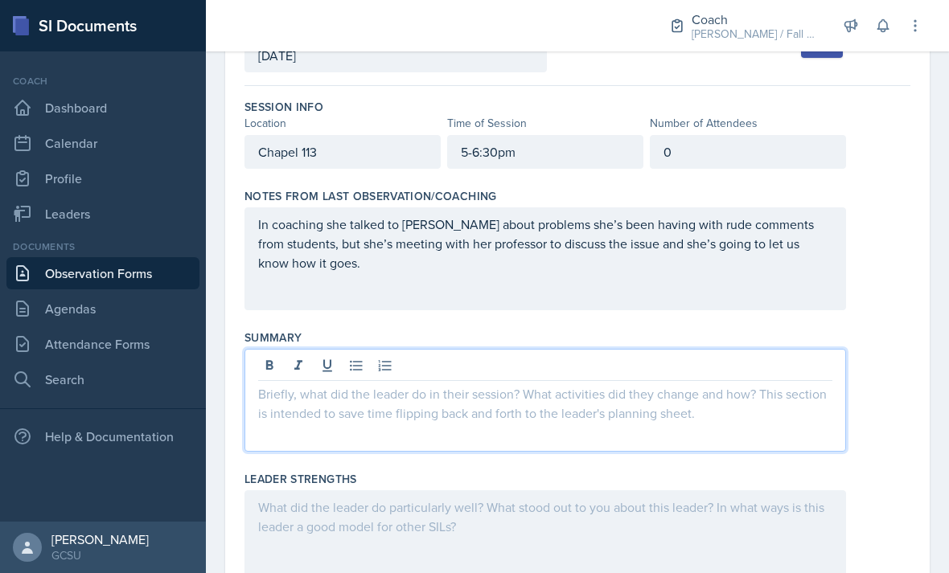
click at [347, 355] on button at bounding box center [356, 366] width 23 height 23
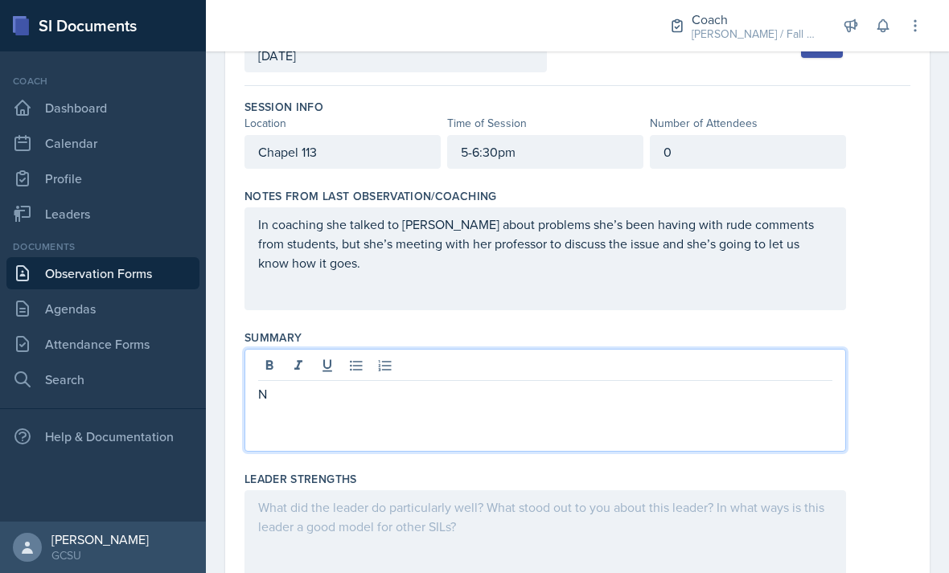
click at [361, 361] on icon at bounding box center [356, 366] width 12 height 10
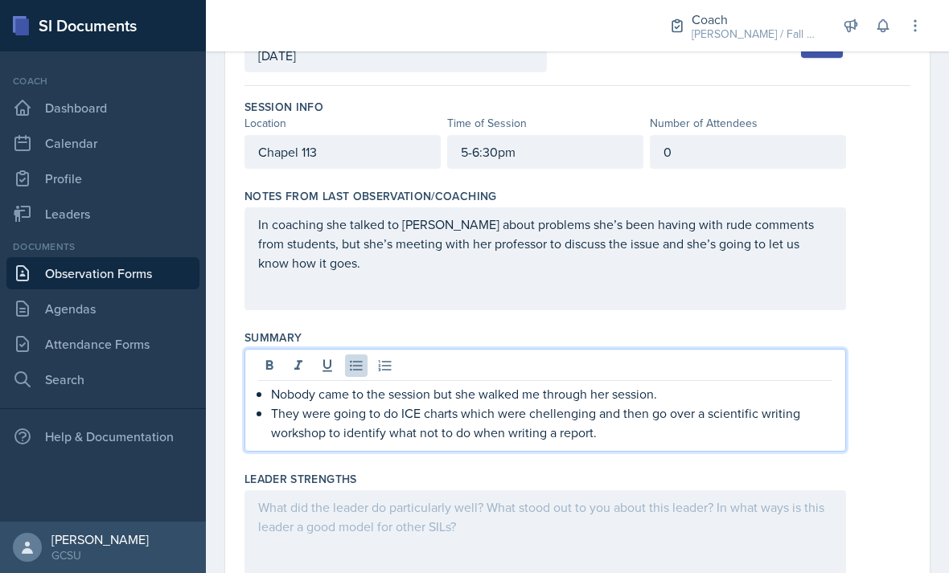
click at [570, 404] on p "They were going to do ICE charts which were chellenging and then go over a scie…" at bounding box center [551, 423] width 561 height 39
click at [564, 404] on p "They were going to do ICE charts which were chellenging and then go over a scie…" at bounding box center [551, 423] width 561 height 39
click at [558, 404] on p "They were going to do ICE charts which were chellenging and then go over a scie…" at bounding box center [551, 423] width 561 height 39
click at [710, 404] on p "They were going to do ICE charts which were challenging and then go over a scie…" at bounding box center [551, 423] width 561 height 39
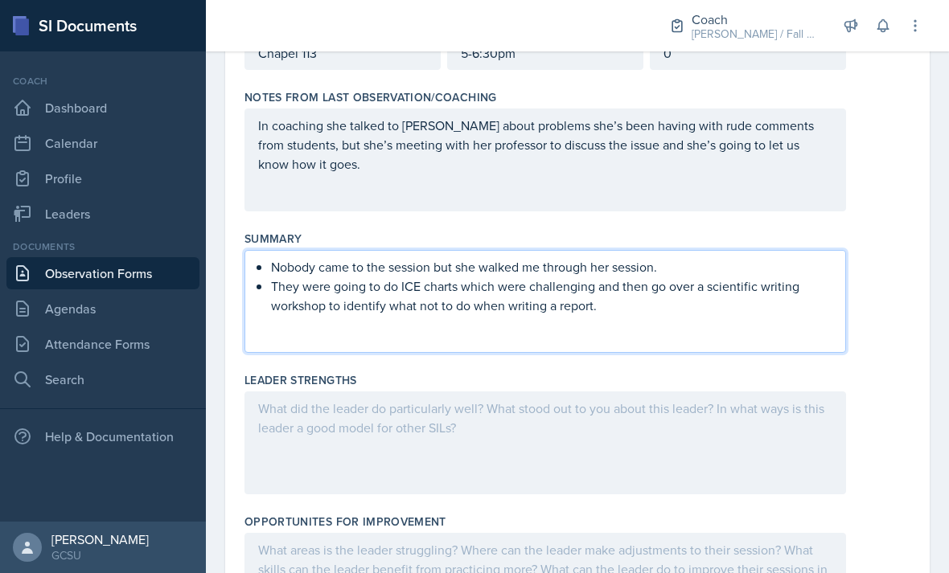
scroll to position [218, 0]
click at [453, 277] on p "They were going to do ICE charts which were challenging and then go over a scie…" at bounding box center [551, 296] width 561 height 39
click at [513, 258] on p "Nobody came to the session but she walked me through her session." at bounding box center [551, 267] width 561 height 19
click at [506, 277] on p "They were going to do ICE charts practice and then which were challenging and t…" at bounding box center [551, 296] width 561 height 39
click at [781, 287] on div "Nobody came to the session but she walked me through her session. They were goi…" at bounding box center [544, 302] width 601 height 103
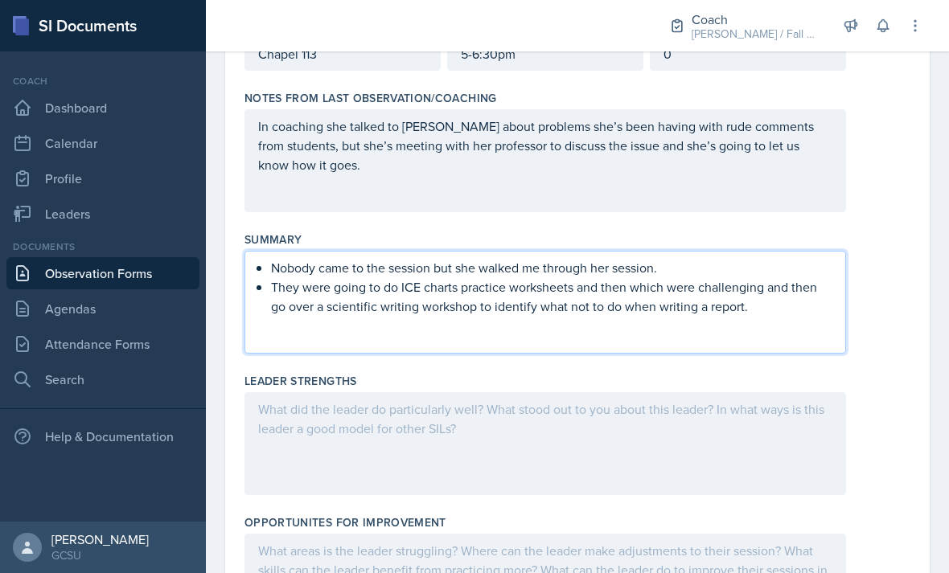
click at [732, 392] on div at bounding box center [544, 443] width 601 height 103
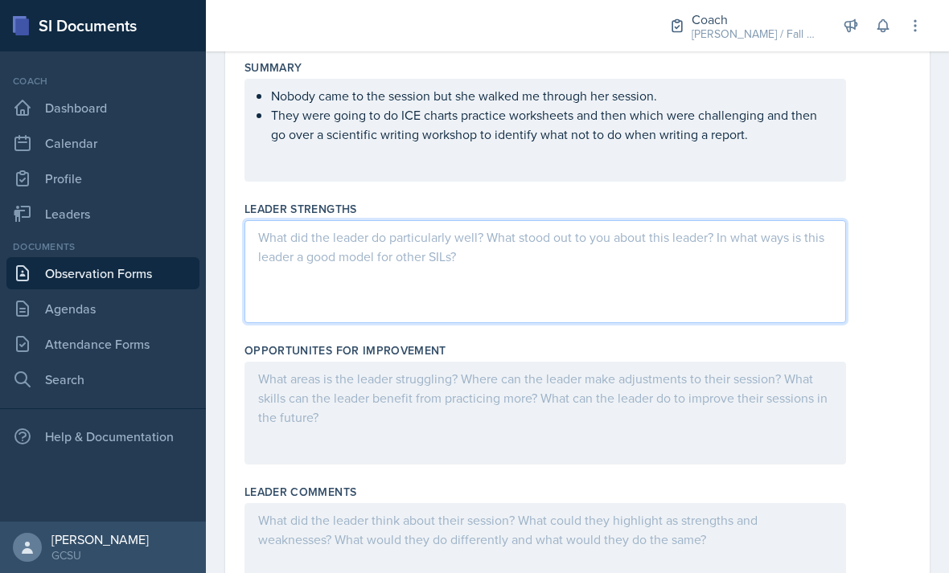
scroll to position [412, 0]
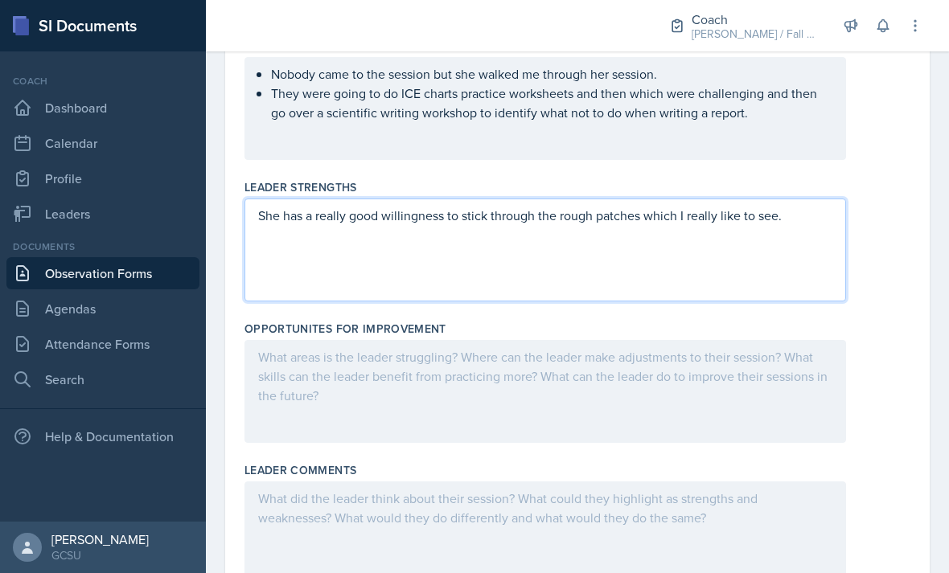
click at [724, 340] on div at bounding box center [544, 391] width 601 height 103
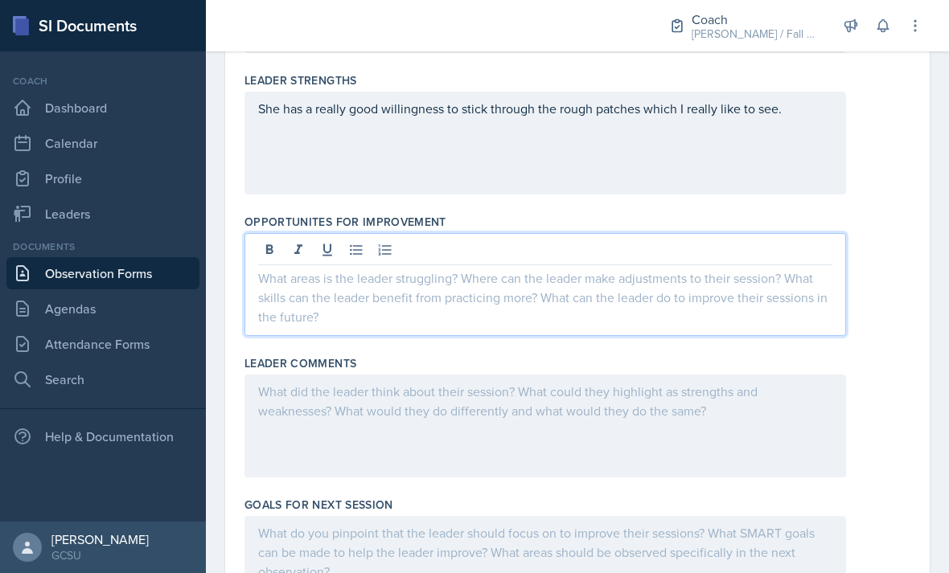
scroll to position [532, 0]
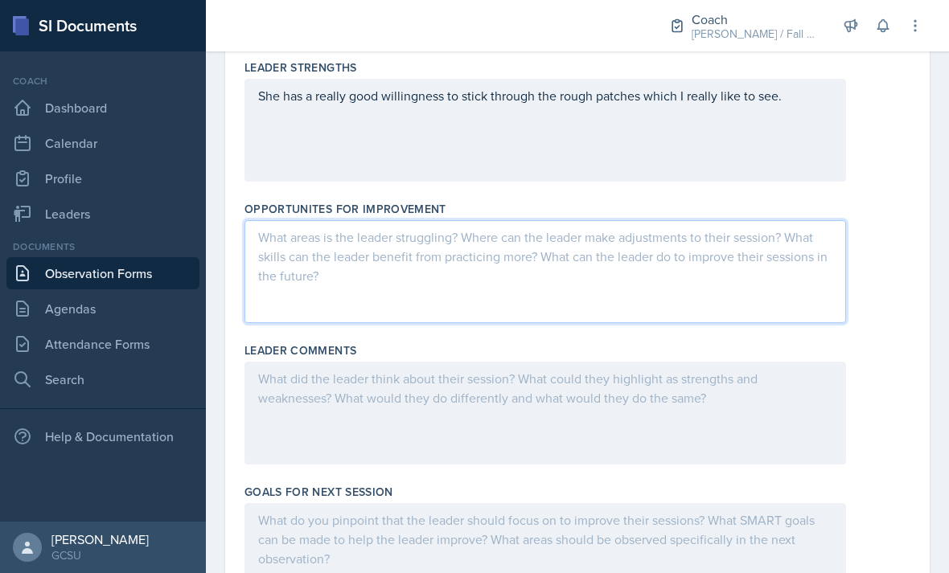
click at [638, 362] on div at bounding box center [544, 413] width 601 height 103
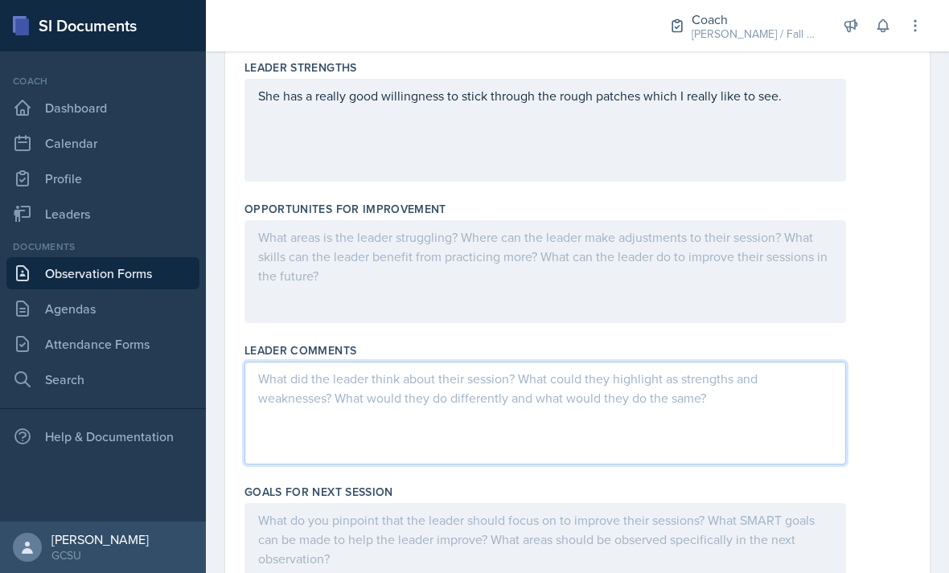
click at [650, 229] on div at bounding box center [544, 271] width 601 height 103
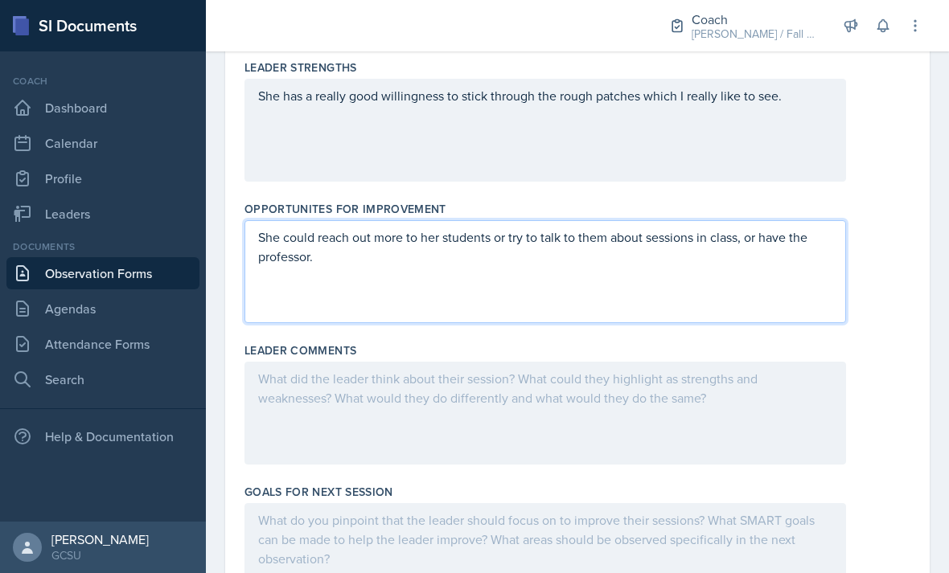
click at [753, 362] on div at bounding box center [544, 413] width 601 height 103
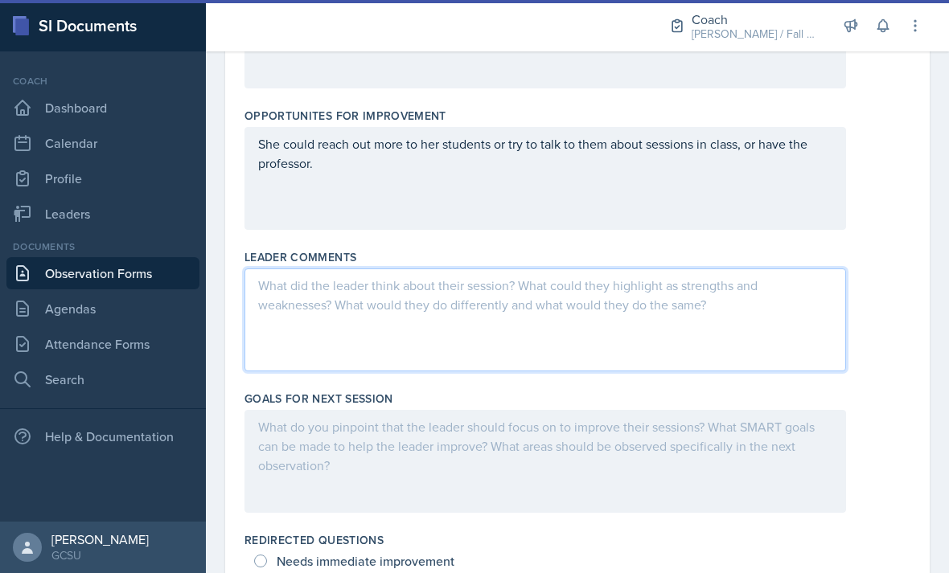
scroll to position [626, 0]
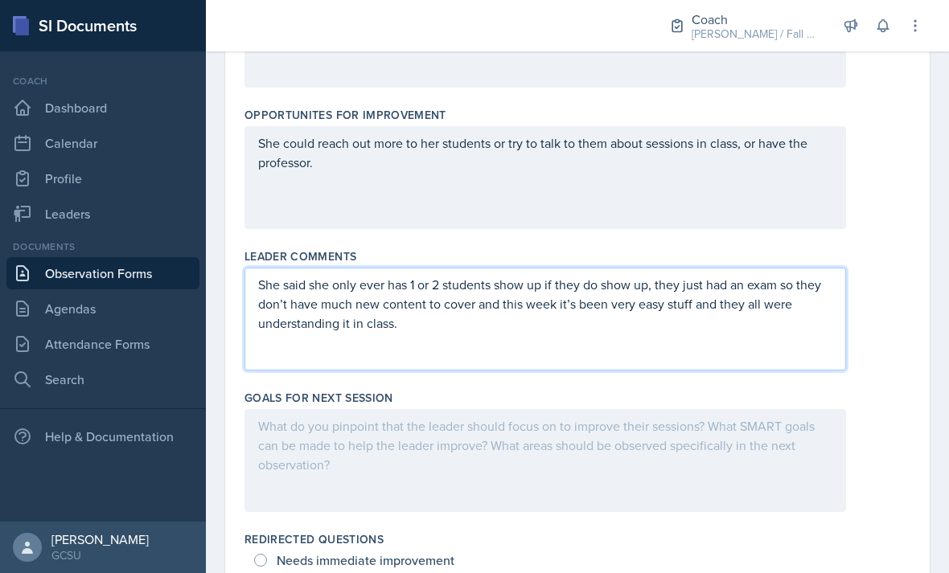
click at [705, 409] on div at bounding box center [544, 460] width 601 height 103
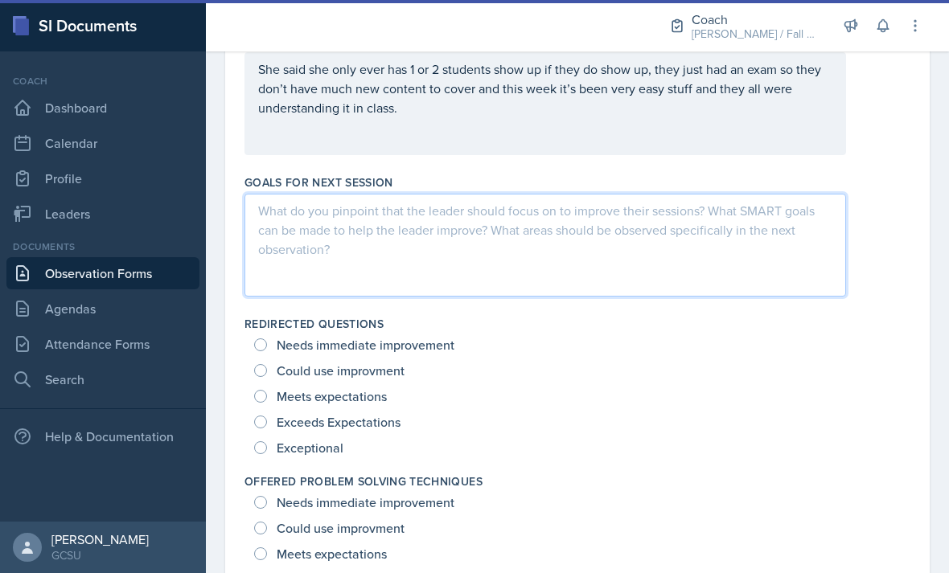
scroll to position [852, 0]
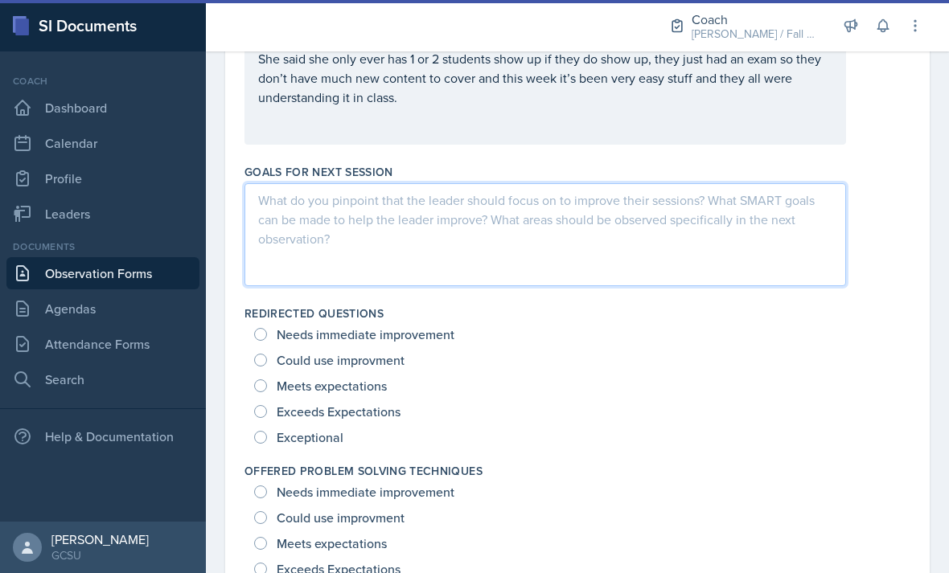
click at [620, 322] on div "Needs immediate improvement" at bounding box center [577, 335] width 647 height 26
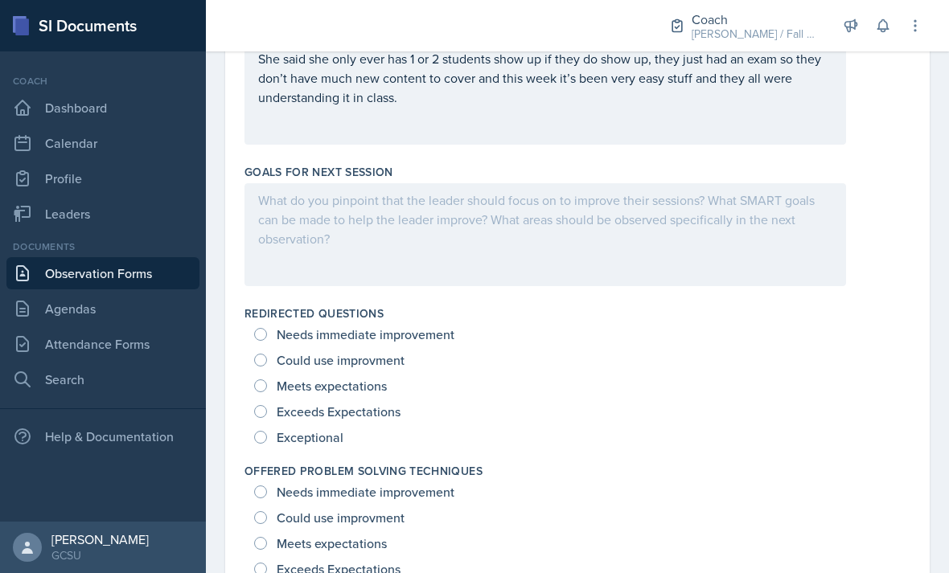
click at [546, 425] on div "Exceptional" at bounding box center [577, 438] width 647 height 26
click at [342, 429] on span "Exceptional" at bounding box center [310, 437] width 67 height 16
click at [267, 431] on input "Exceptional" at bounding box center [260, 437] width 13 height 13
radio input "true"
click at [638, 187] on div at bounding box center [544, 234] width 601 height 103
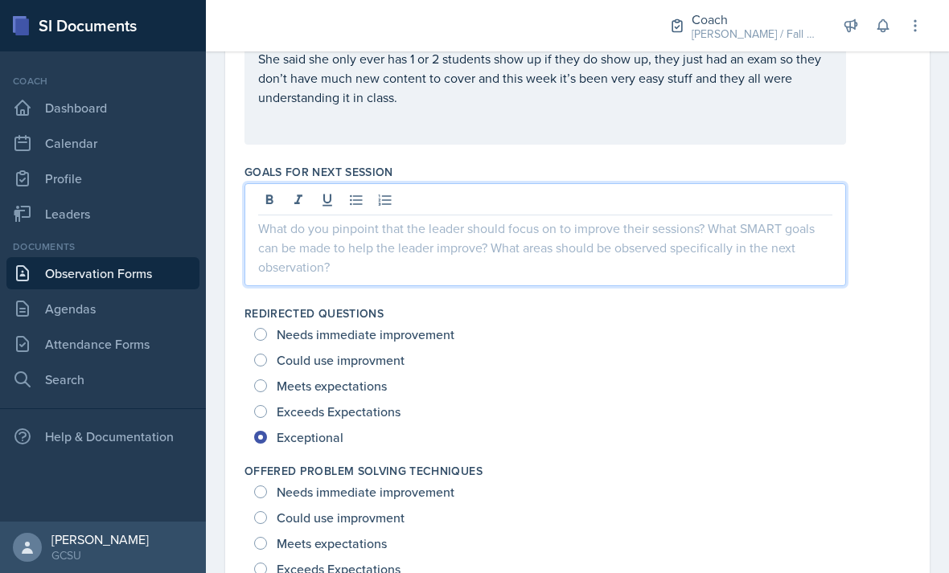
click at [673, 226] on div at bounding box center [544, 234] width 601 height 103
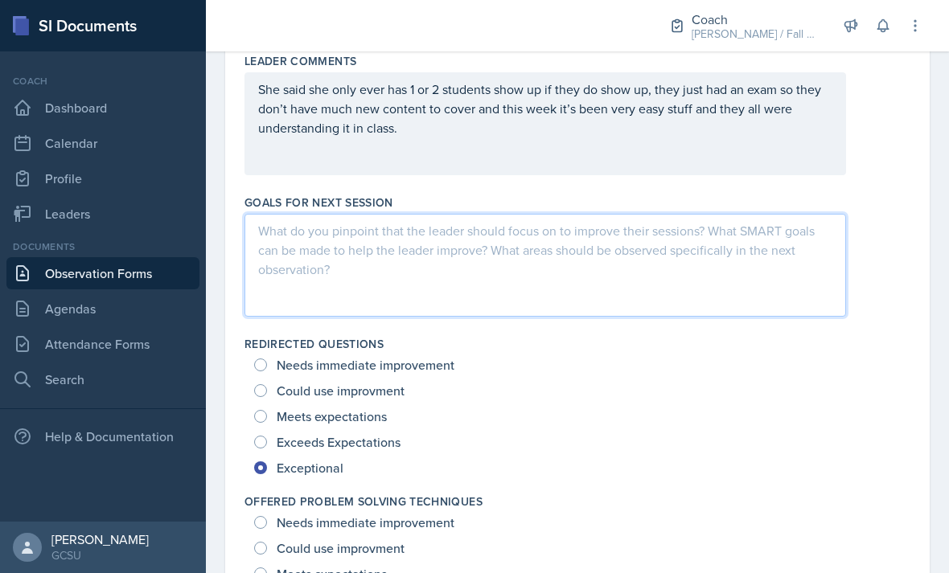
scroll to position [822, 0]
click at [770, 213] on div at bounding box center [544, 264] width 601 height 103
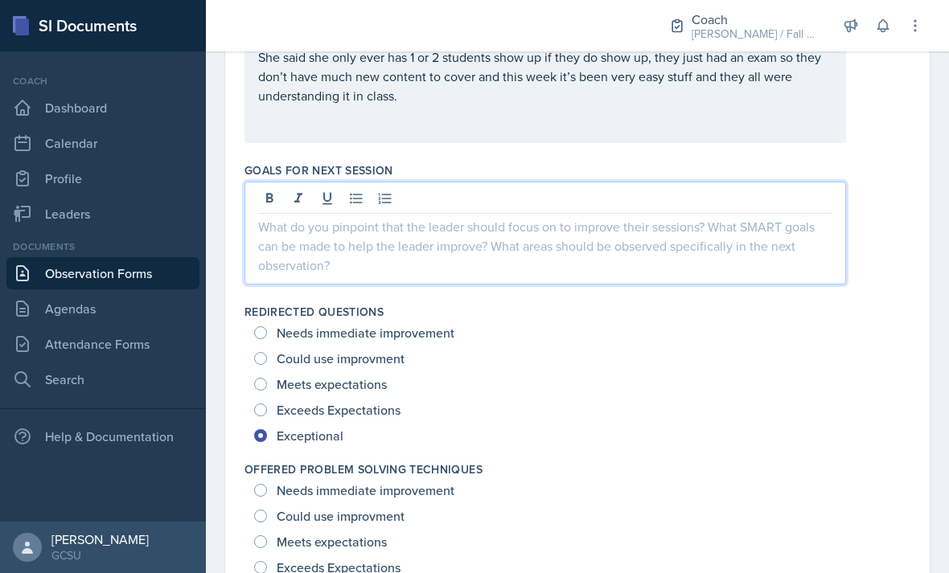
scroll to position [852, 0]
click at [775, 218] on p at bounding box center [545, 227] width 574 height 19
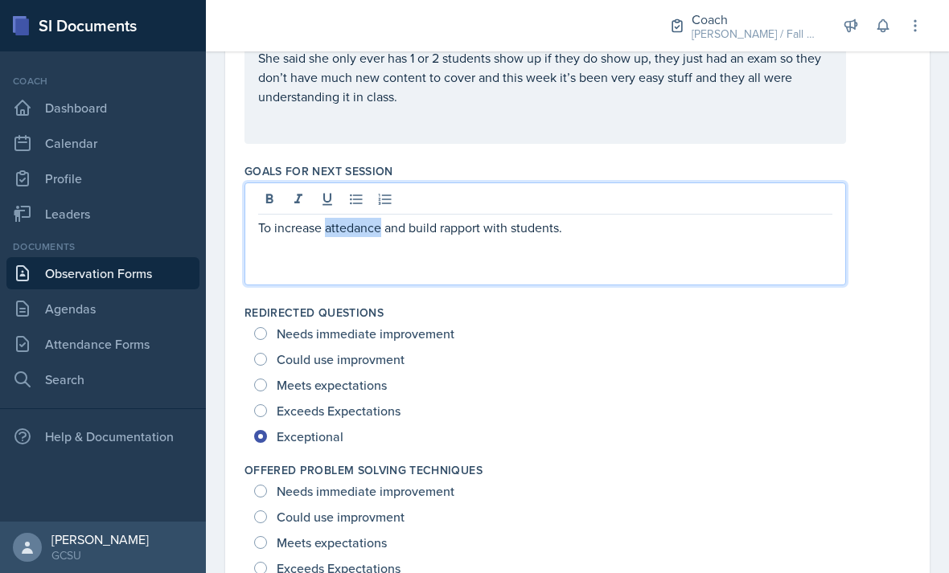
click at [350, 218] on p "To increase attedance and build rapport with students." at bounding box center [545, 227] width 574 height 19
click at [828, 222] on div "To increase attendance and build rapport with students." at bounding box center [544, 234] width 601 height 103
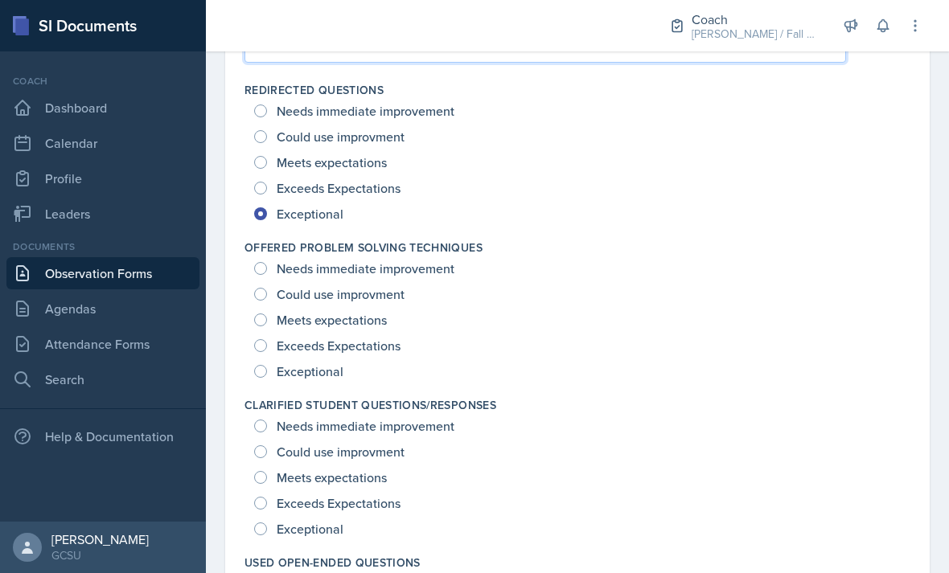
scroll to position [1074, 0]
click at [317, 364] on span "Exceptional" at bounding box center [310, 372] width 67 height 16
click at [267, 366] on input "Exceptional" at bounding box center [260, 372] width 13 height 13
radio input "true"
click at [336, 522] on span "Exceptional" at bounding box center [310, 530] width 67 height 16
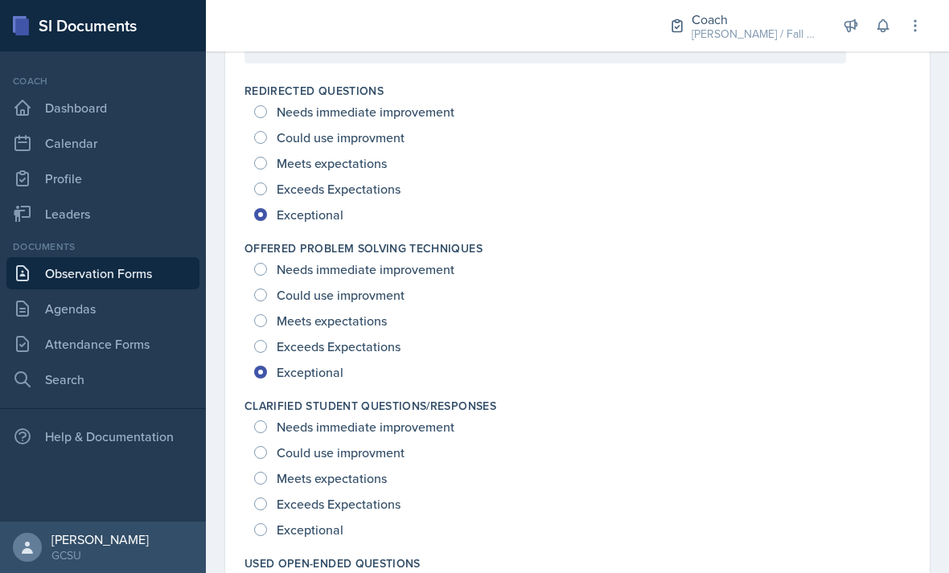
click at [267, 523] on input "Exceptional" at bounding box center [260, 529] width 13 height 13
radio input "true"
click at [381, 445] on span "Could use improvment" at bounding box center [341, 453] width 128 height 16
click at [267, 446] on input "Could use improvment" at bounding box center [260, 452] width 13 height 13
radio input "true"
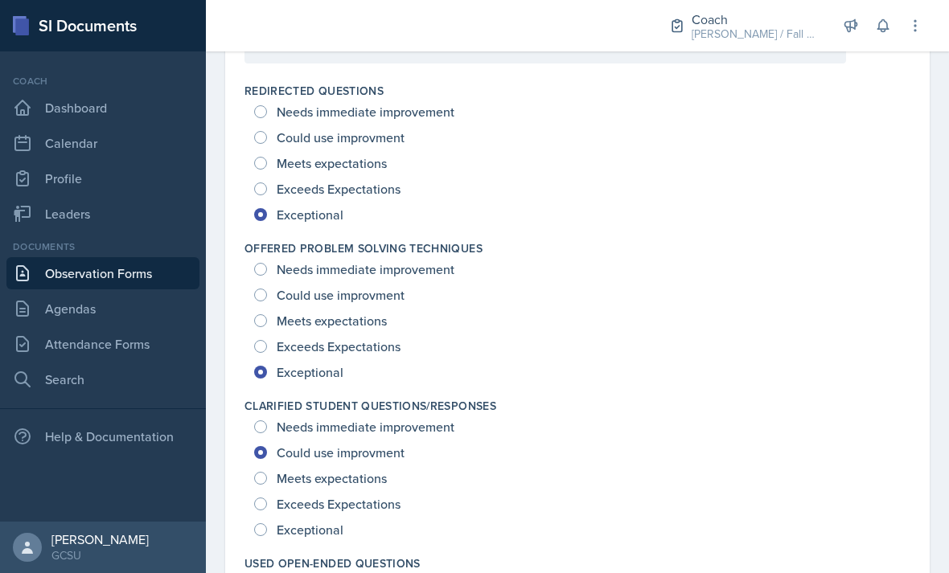
click at [376, 470] on span "Meets expectations" at bounding box center [332, 478] width 110 height 16
click at [267, 472] on input "Meets expectations" at bounding box center [260, 478] width 13 height 13
radio input "true"
click at [368, 155] on span "Meets expectations" at bounding box center [332, 163] width 110 height 16
click at [267, 157] on input "Meets expectations" at bounding box center [260, 163] width 13 height 13
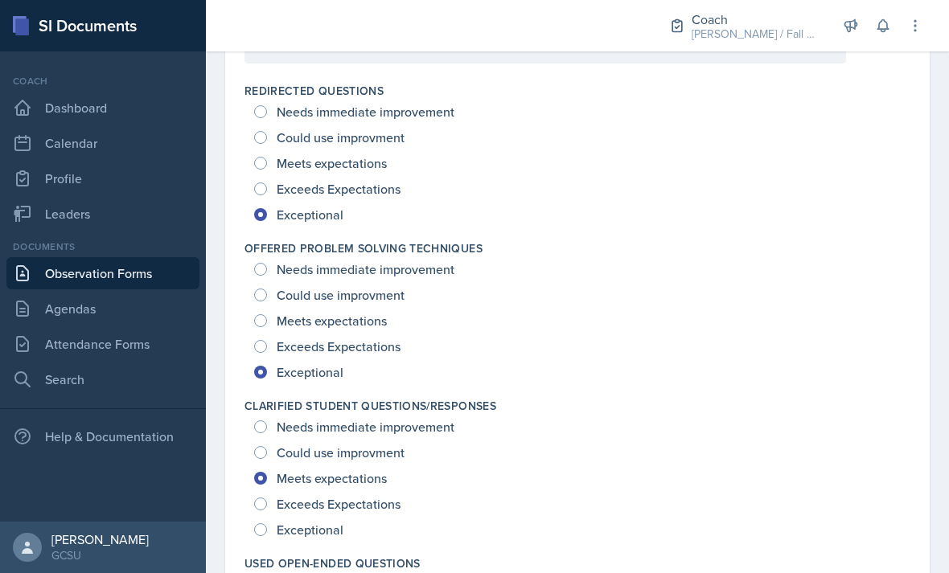
radio input "true"
click at [371, 313] on span "Meets expectations" at bounding box center [332, 321] width 110 height 16
click at [267, 314] on input "Meets expectations" at bounding box center [260, 320] width 13 height 13
radio input "true"
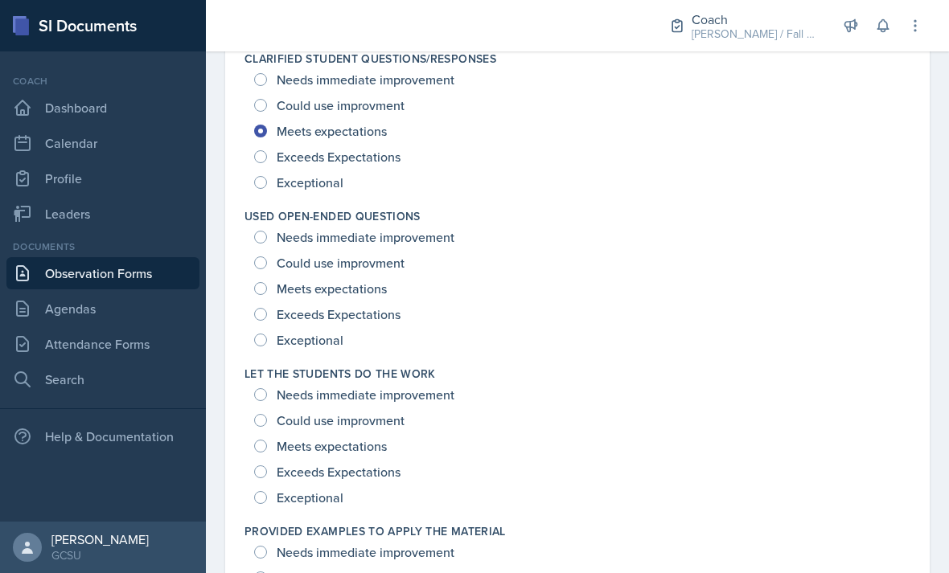
scroll to position [1427, 0]
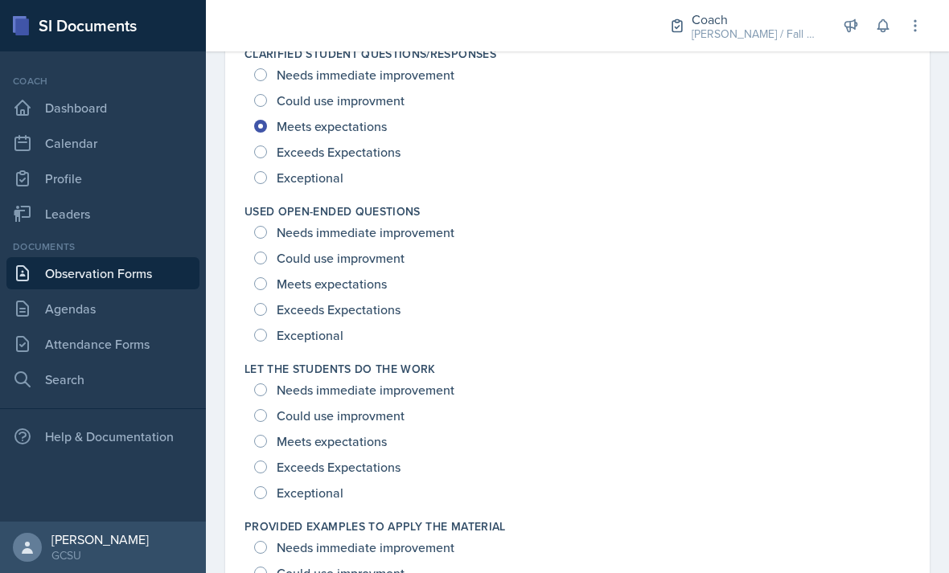
click at [352, 276] on span "Meets expectations" at bounding box center [332, 284] width 110 height 16
click at [267, 277] on input "Meets expectations" at bounding box center [260, 283] width 13 height 13
radio input "true"
click at [360, 433] on span "Meets expectations" at bounding box center [332, 441] width 110 height 16
click at [267, 435] on input "Meets expectations" at bounding box center [260, 441] width 13 height 13
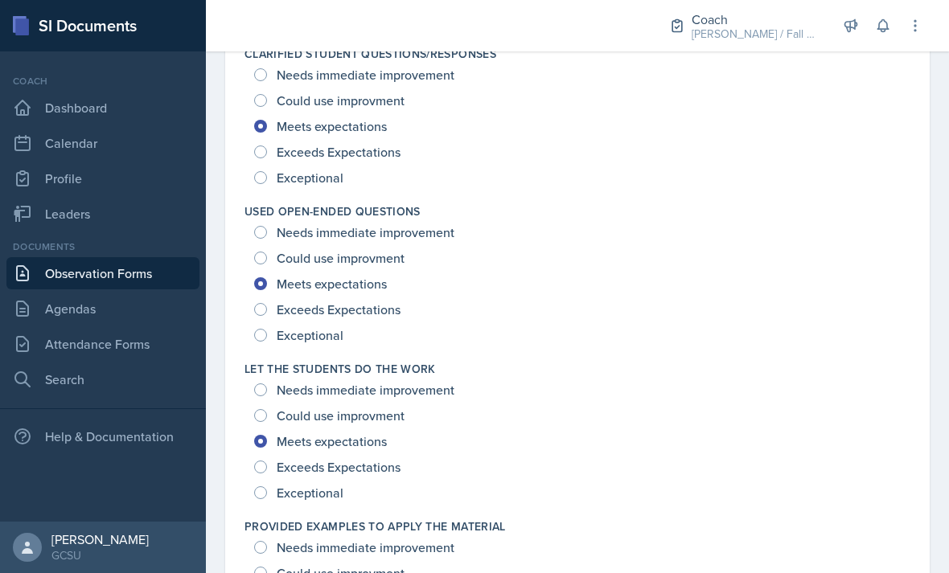
radio input "true"
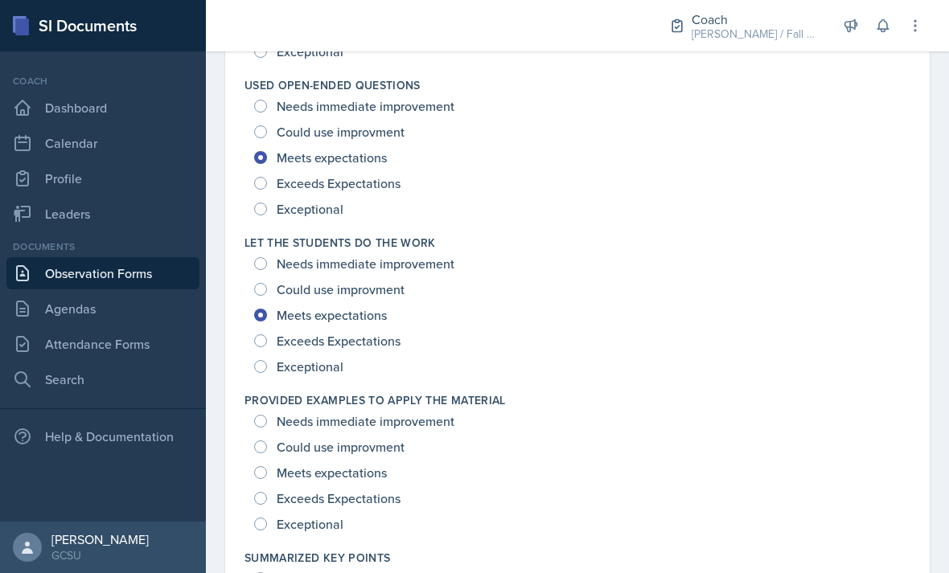
scroll to position [1562, 0]
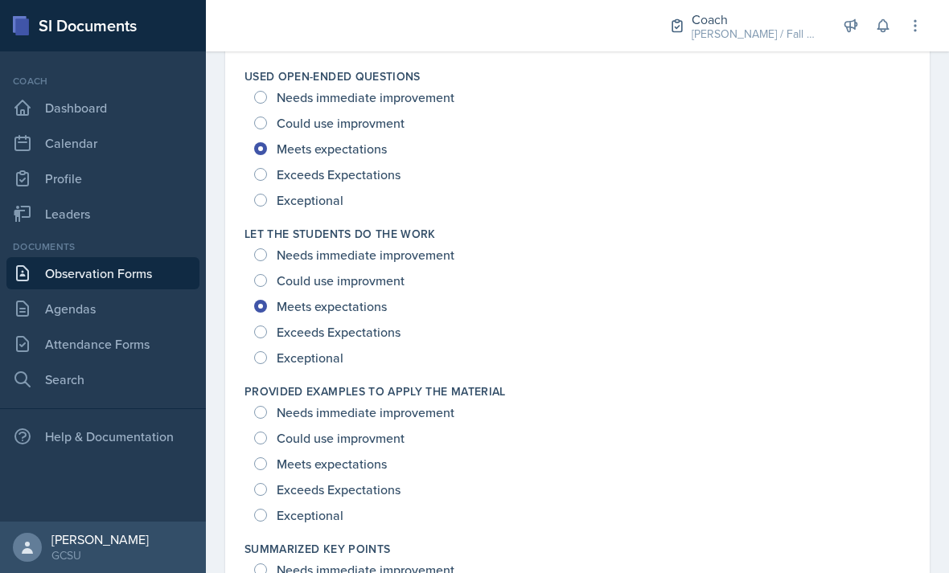
click at [372, 456] on span "Meets expectations" at bounding box center [332, 464] width 110 height 16
click at [267, 458] on input "Meets expectations" at bounding box center [260, 464] width 13 height 13
radio input "true"
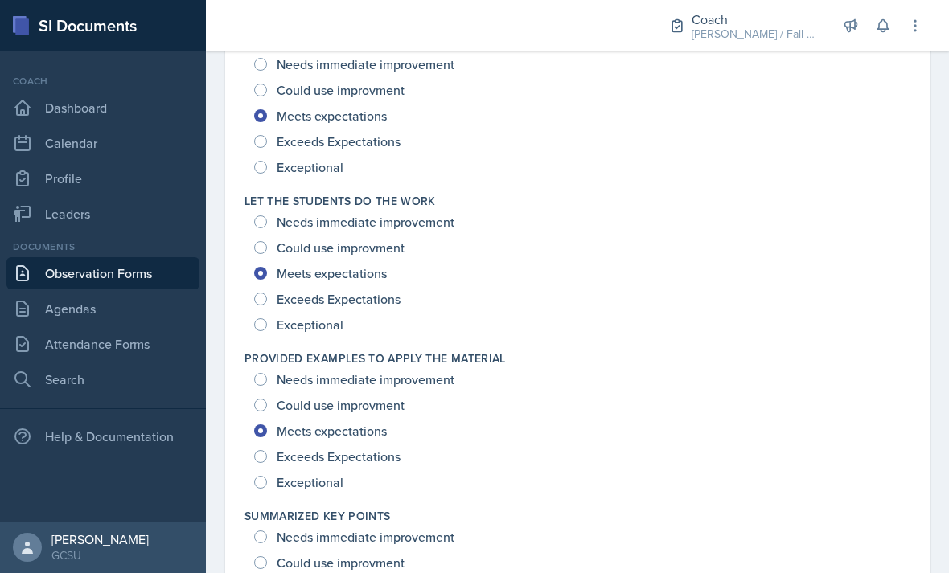
click at [372, 449] on span "Exceeds Expectations" at bounding box center [339, 457] width 124 height 16
click at [267, 450] on input "Exceeds Expectations" at bounding box center [260, 456] width 13 height 13
radio input "true"
click at [316, 474] on span "Exceptional" at bounding box center [310, 482] width 67 height 16
click at [267, 476] on input "Exceptional" at bounding box center [260, 482] width 13 height 13
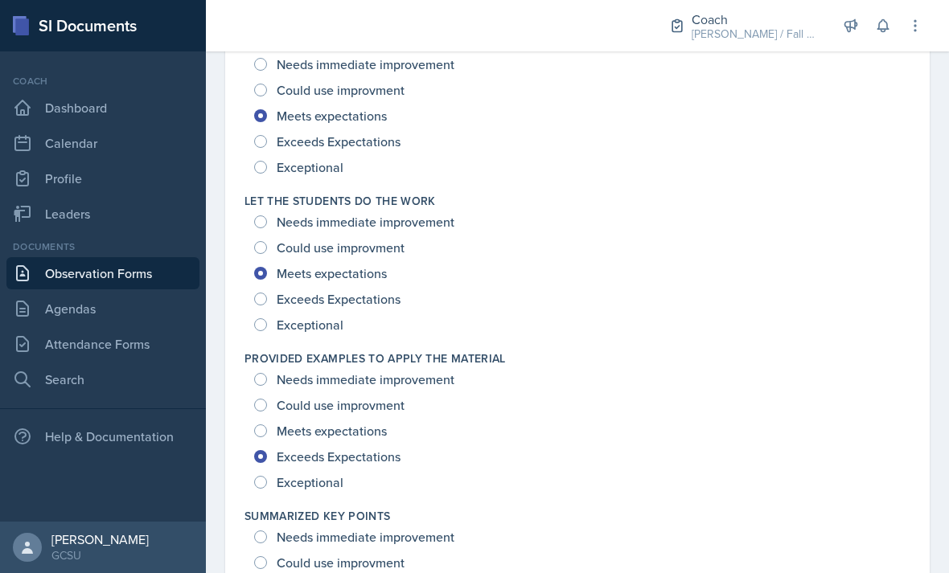
radio input "true"
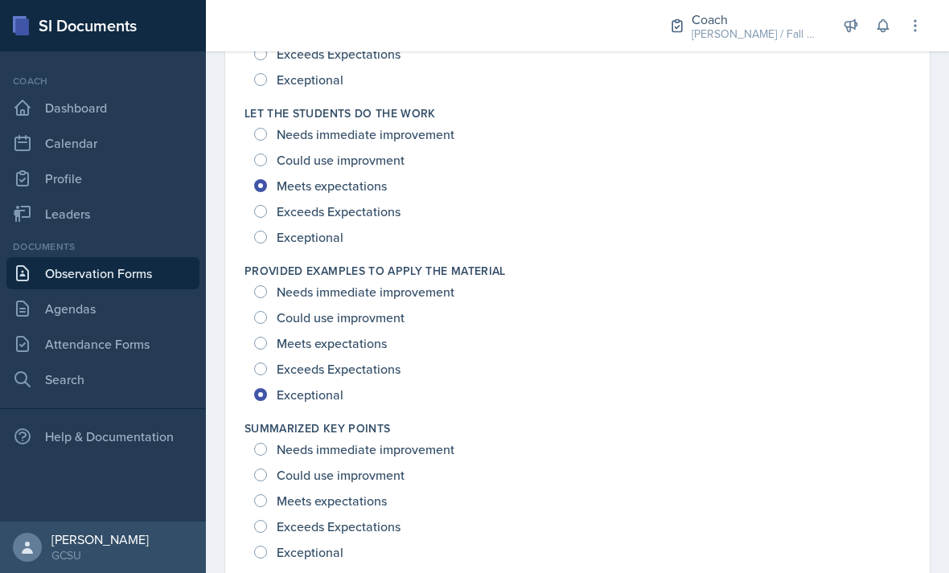
click at [316, 544] on span "Exceptional" at bounding box center [310, 552] width 67 height 16
click at [267, 546] on input "Exceptional" at bounding box center [260, 552] width 13 height 13
radio input "true"
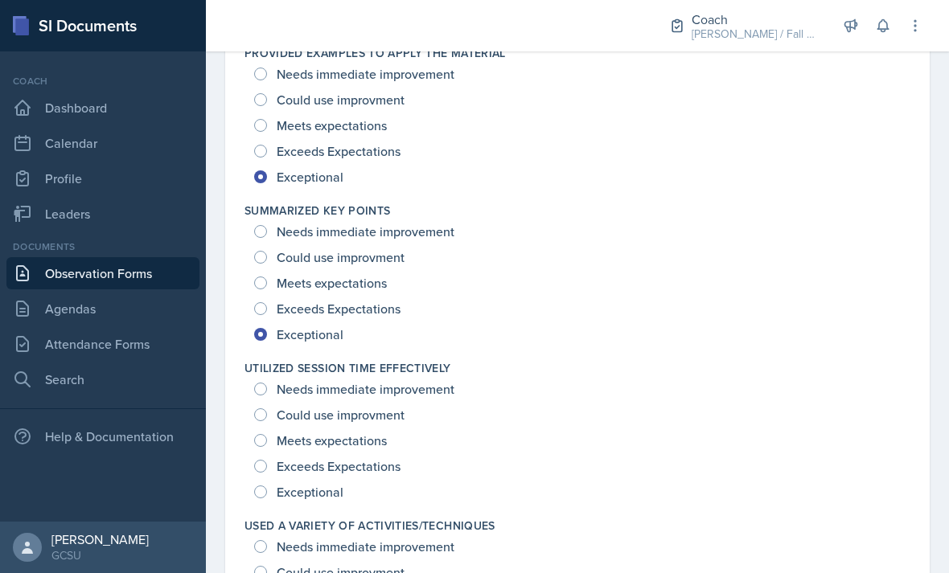
scroll to position [1903, 0]
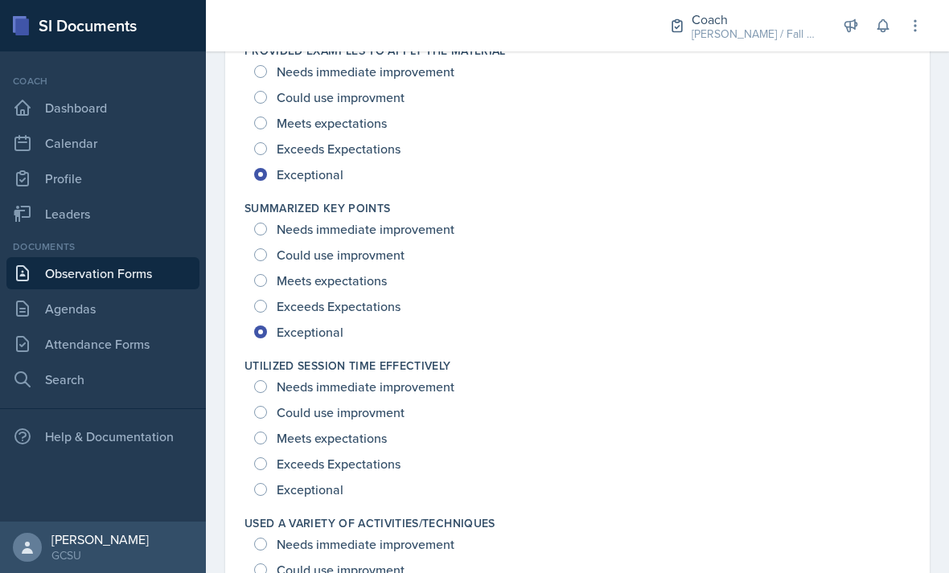
click at [324, 482] on span "Exceptional" at bounding box center [310, 490] width 67 height 16
click at [267, 483] on input "Exceptional" at bounding box center [260, 489] width 13 height 13
radio input "true"
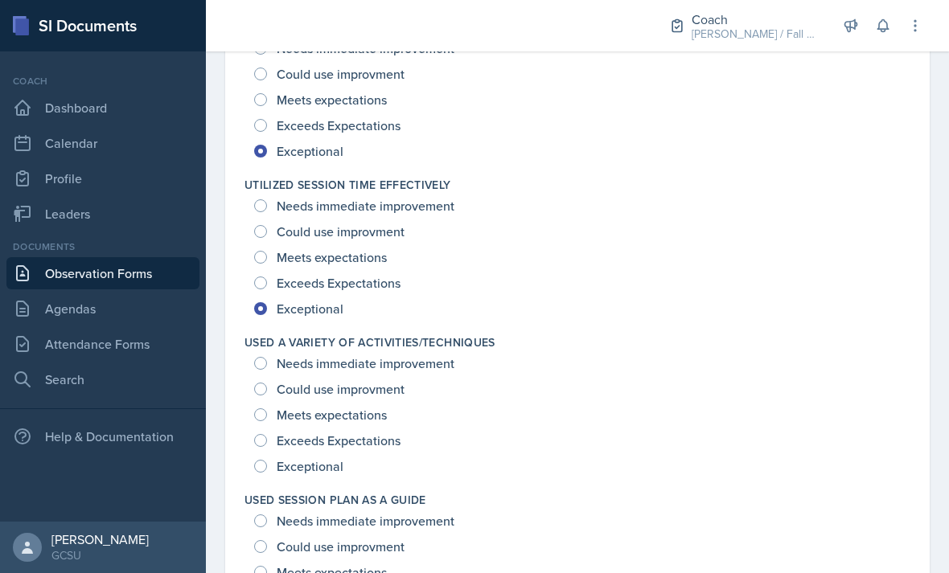
scroll to position [2149, 0]
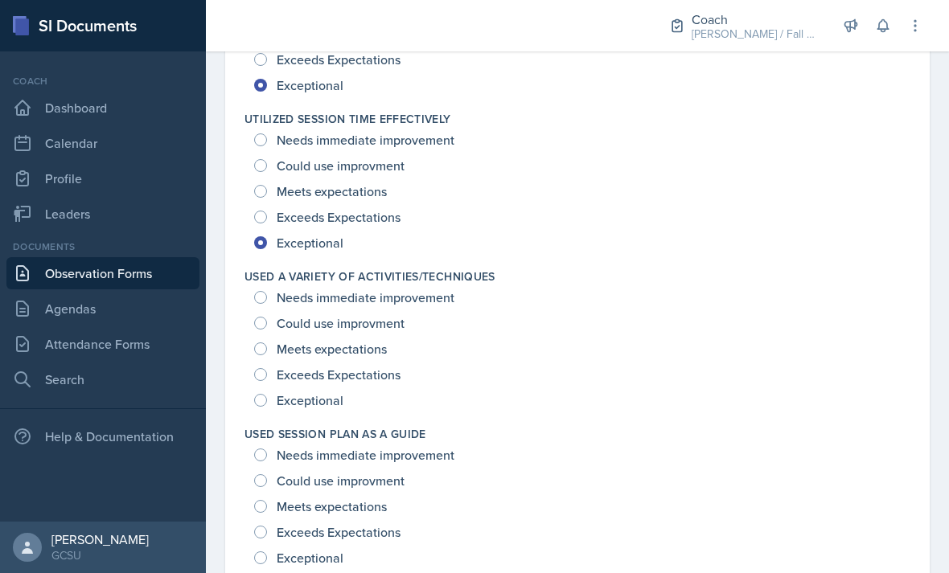
click at [335, 392] on span "Exceptional" at bounding box center [310, 400] width 67 height 16
click at [267, 394] on input "Exceptional" at bounding box center [260, 400] width 13 height 13
radio input "true"
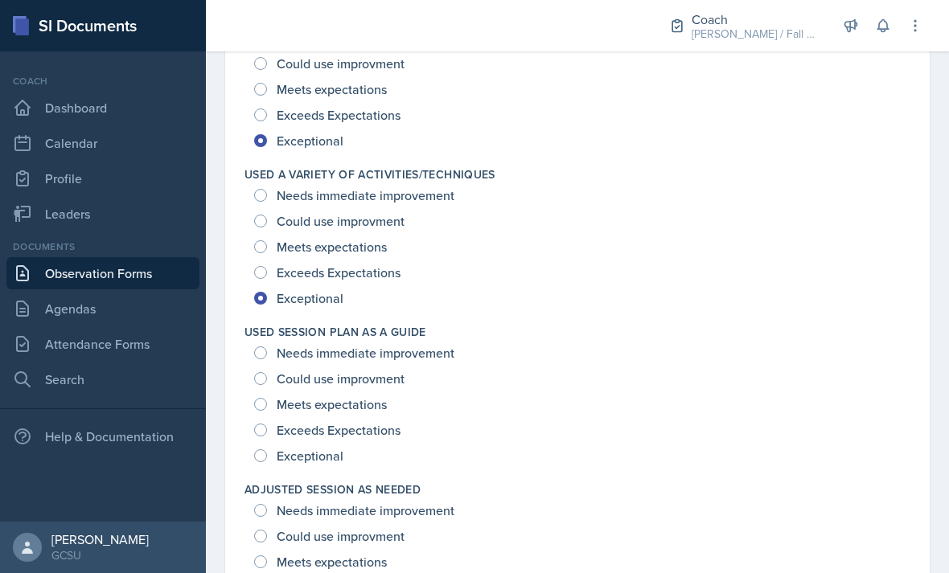
scroll to position [2251, 0]
click at [322, 449] on span "Exceptional" at bounding box center [310, 457] width 67 height 16
click at [267, 450] on input "Exceptional" at bounding box center [260, 456] width 13 height 13
radio input "true"
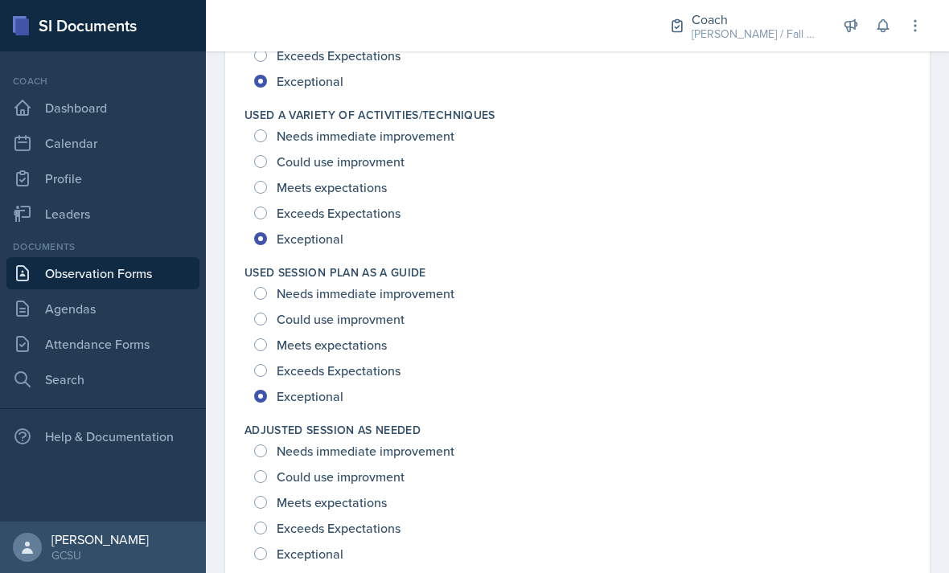
click at [318, 546] on span "Exceptional" at bounding box center [310, 554] width 67 height 16
click at [267, 548] on input "Exceptional" at bounding box center [260, 554] width 13 height 13
radio input "true"
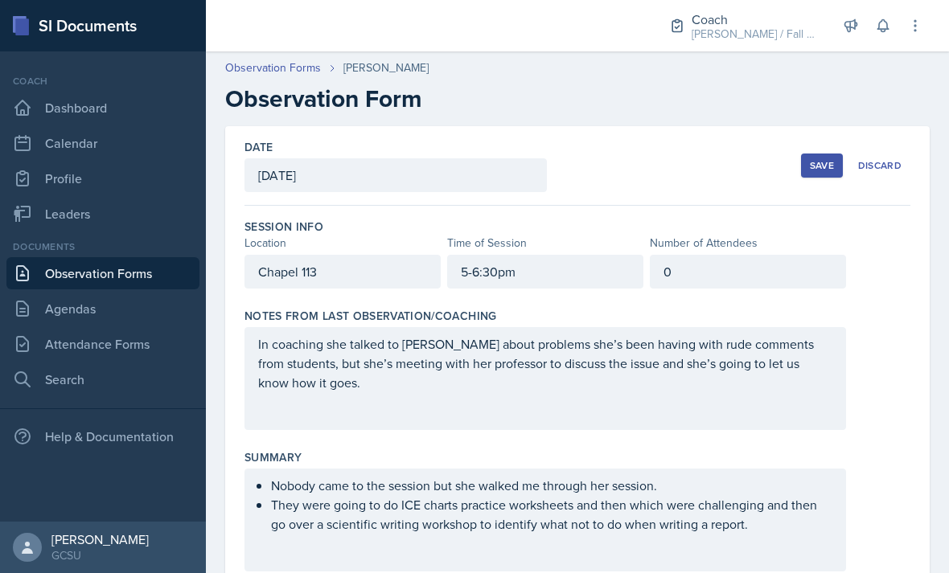
scroll to position [-1, 0]
click at [816, 159] on div "Save" at bounding box center [822, 165] width 24 height 13
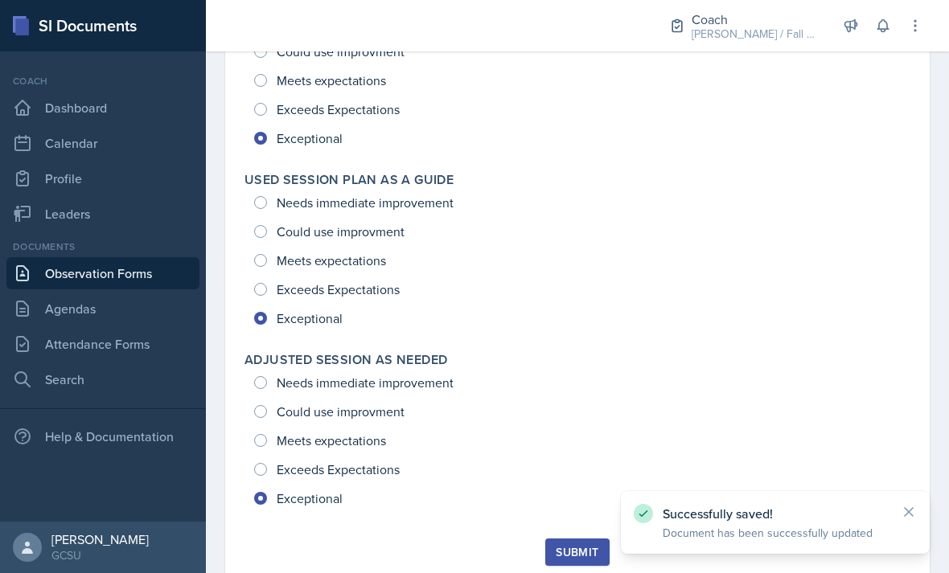
scroll to position [2157, 0]
click at [572, 547] on div "Submit" at bounding box center [577, 553] width 43 height 13
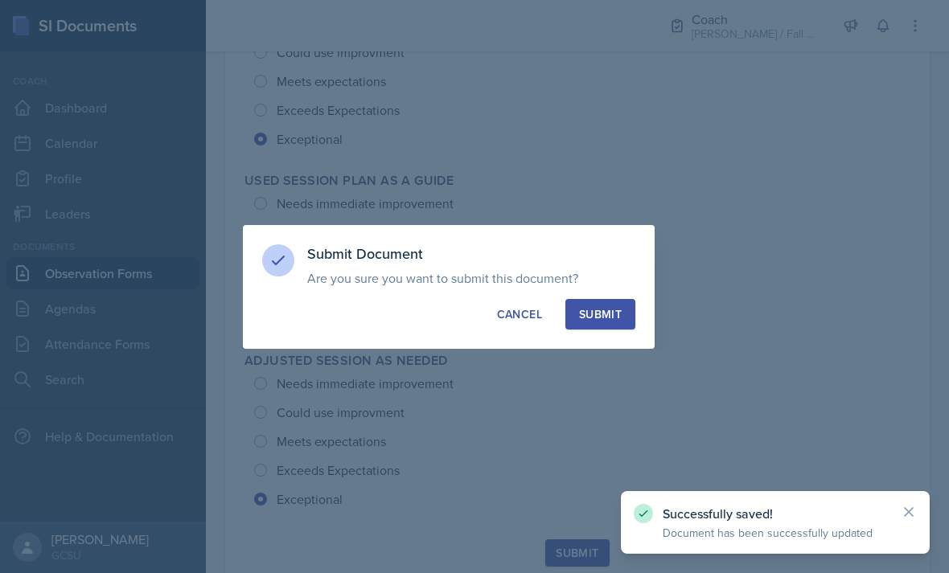
click at [612, 314] on div "Submit" at bounding box center [600, 314] width 43 height 16
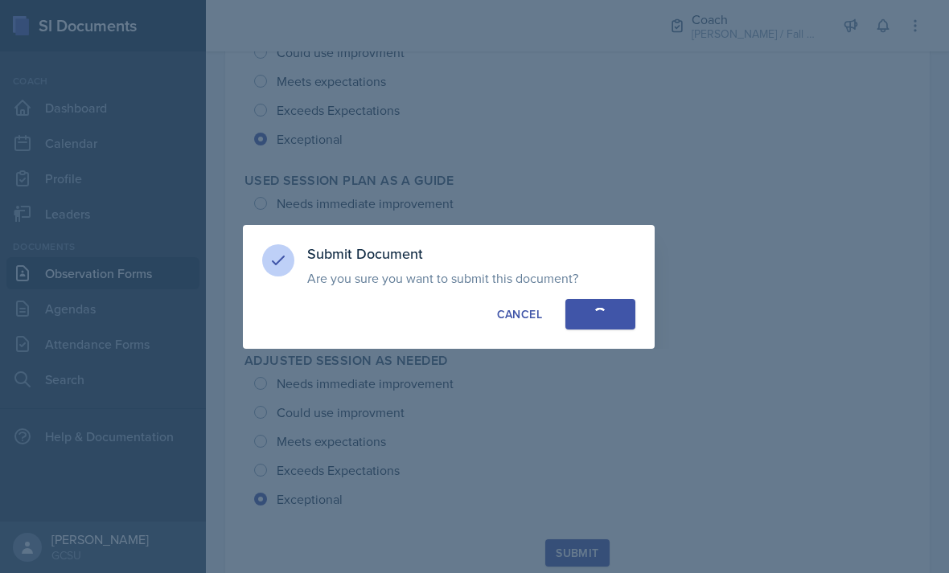
radio input "true"
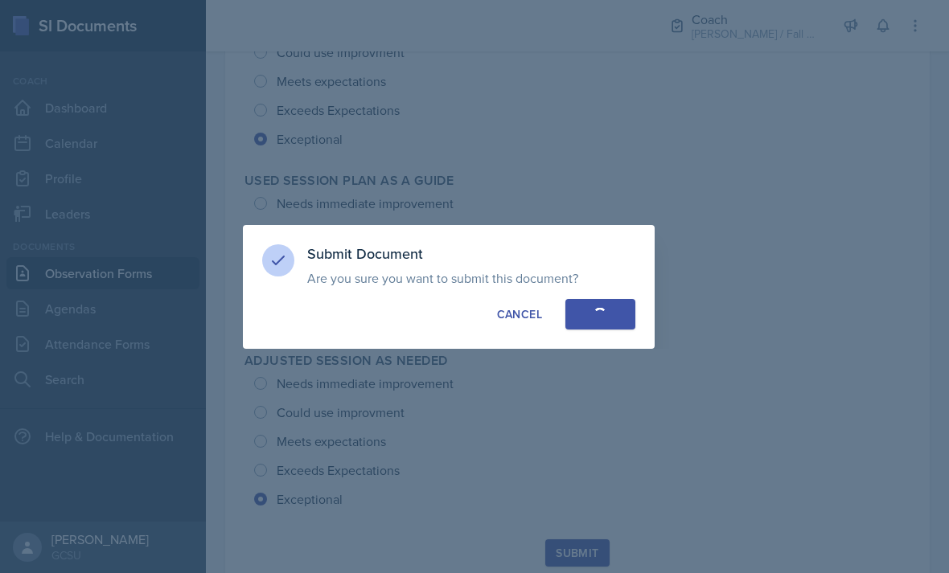
radio input "true"
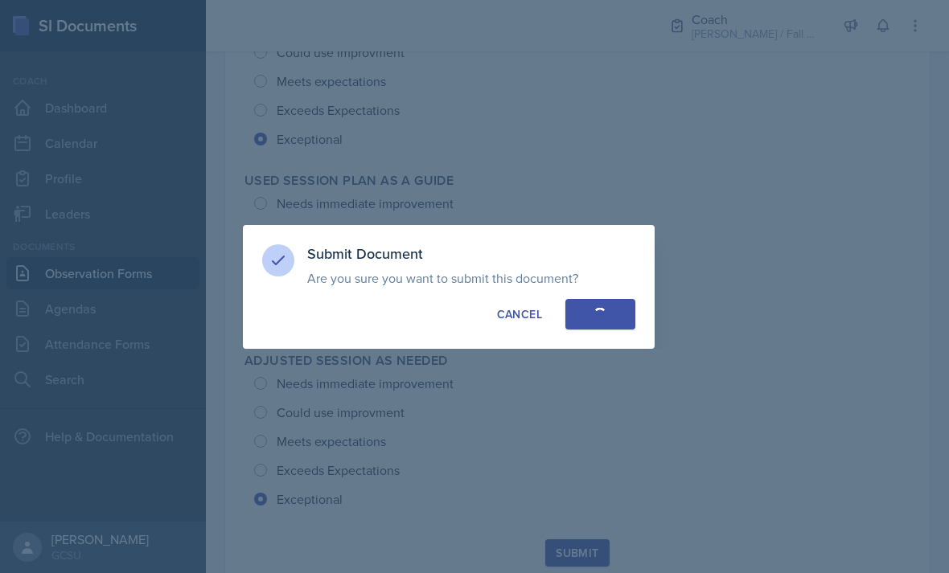
radio input "true"
